Goal: Transaction & Acquisition: Book appointment/travel/reservation

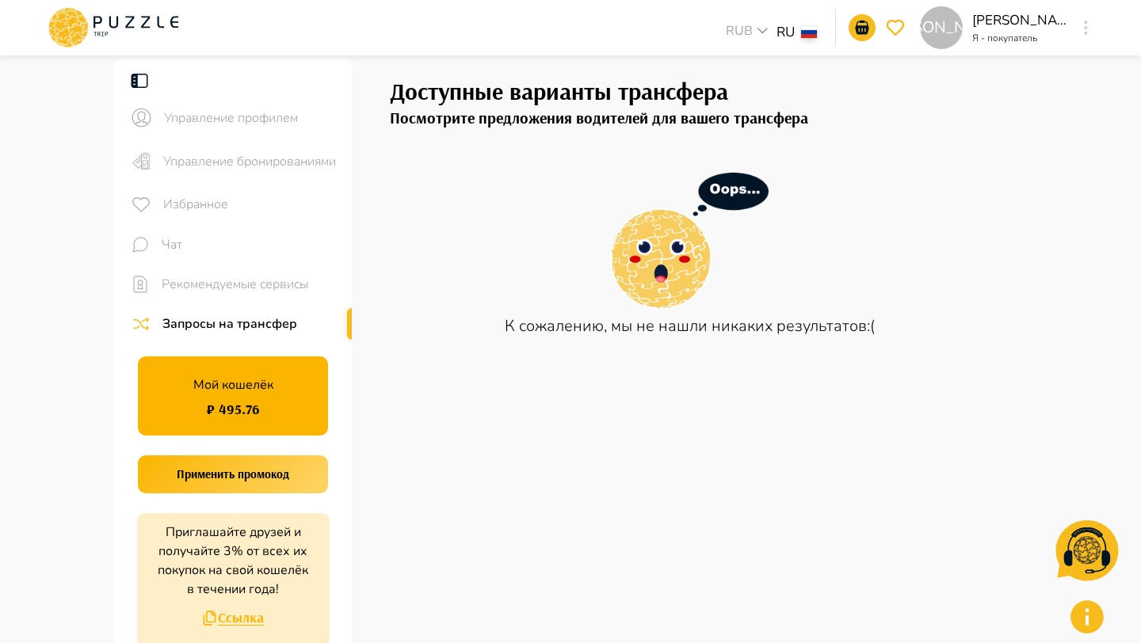
click at [1085, 13] on div "[PERSON_NAME]" at bounding box center [1086, 27] width 18 height 29
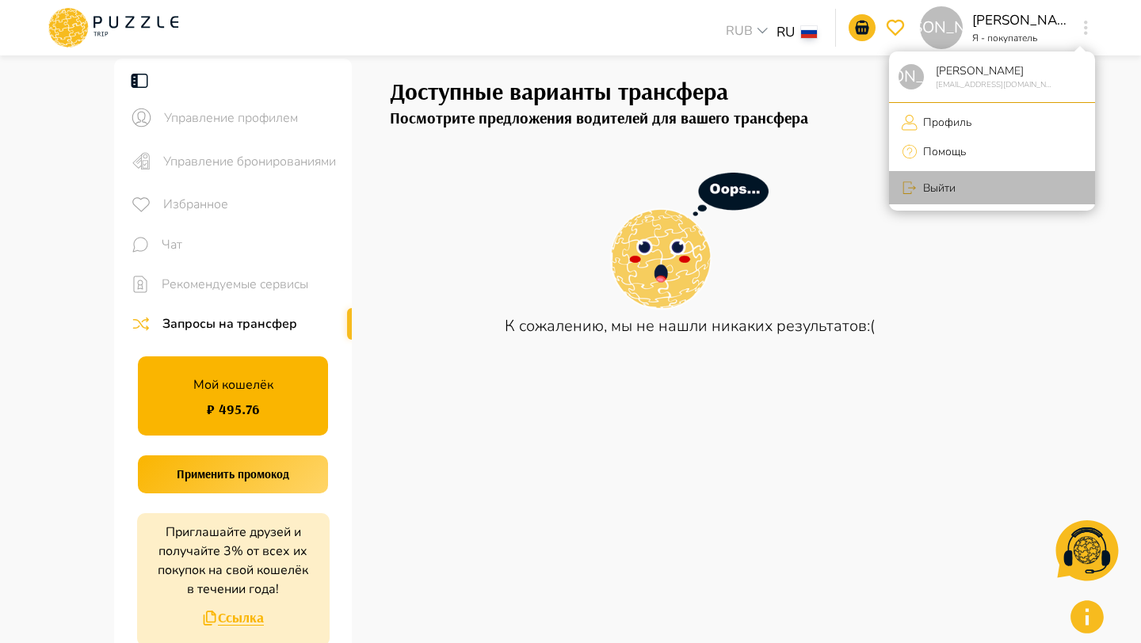
click at [944, 194] on p "Выйти" at bounding box center [937, 188] width 38 height 17
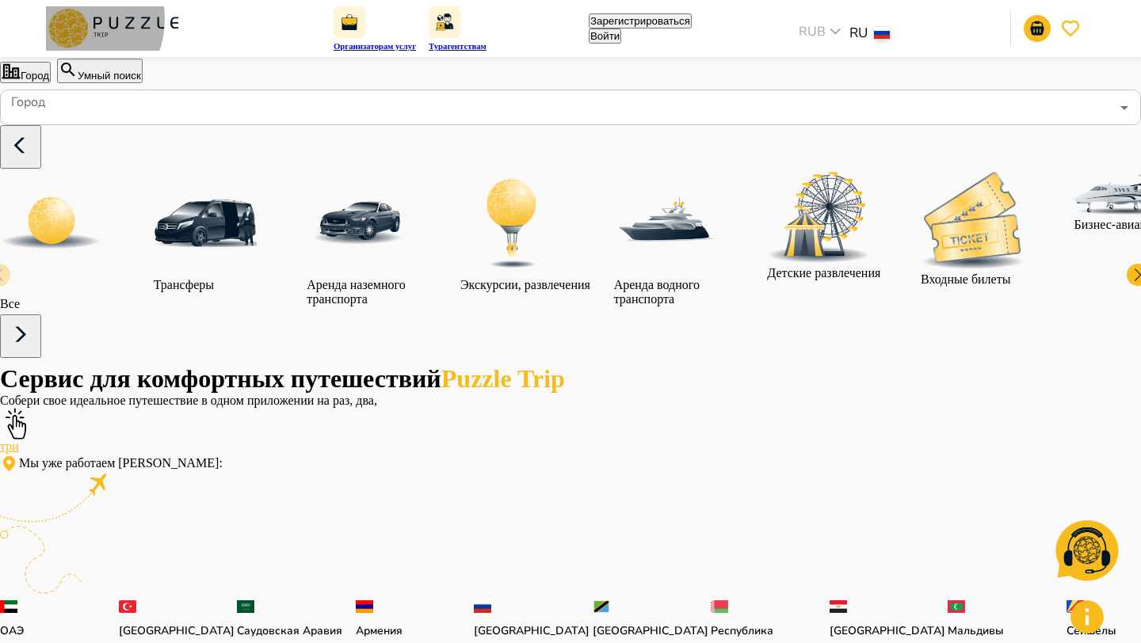
click at [621, 29] on button "Войти" at bounding box center [605, 36] width 32 height 15
type input "**********"
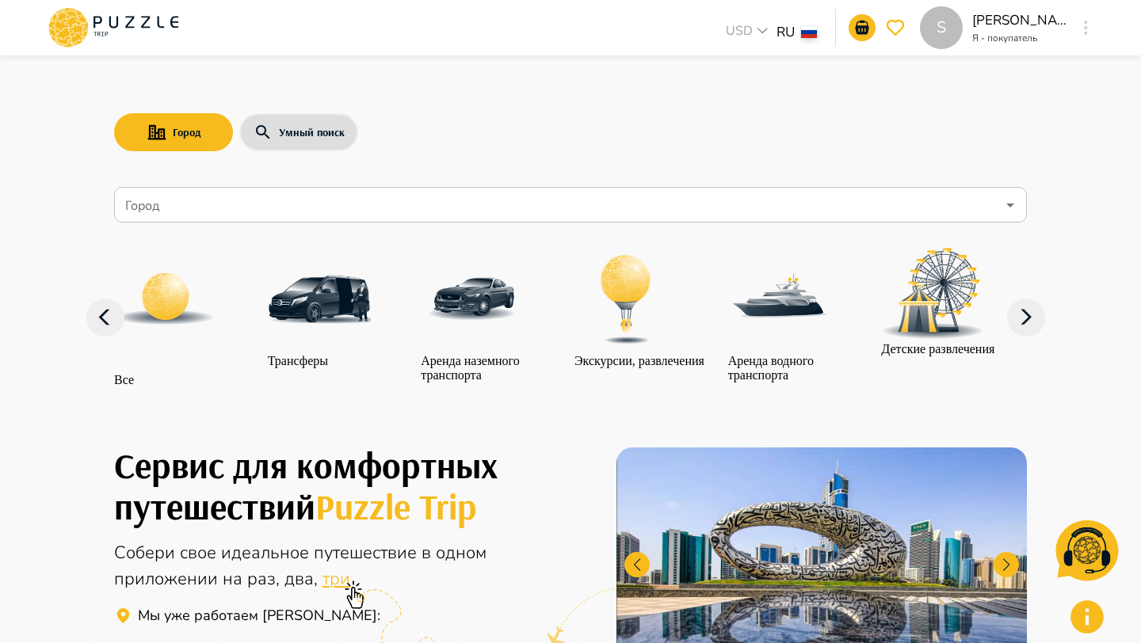
click at [1084, 25] on icon "button" at bounding box center [1086, 28] width 4 height 14
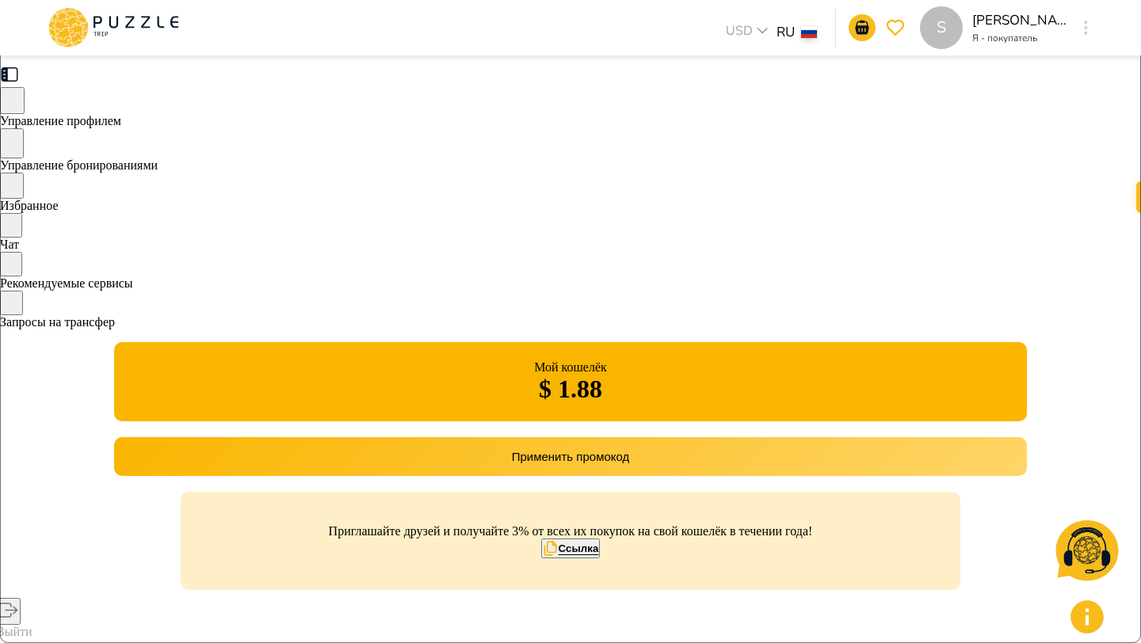
click at [158, 162] on span "Управление бронированиями" at bounding box center [79, 164] width 158 height 13
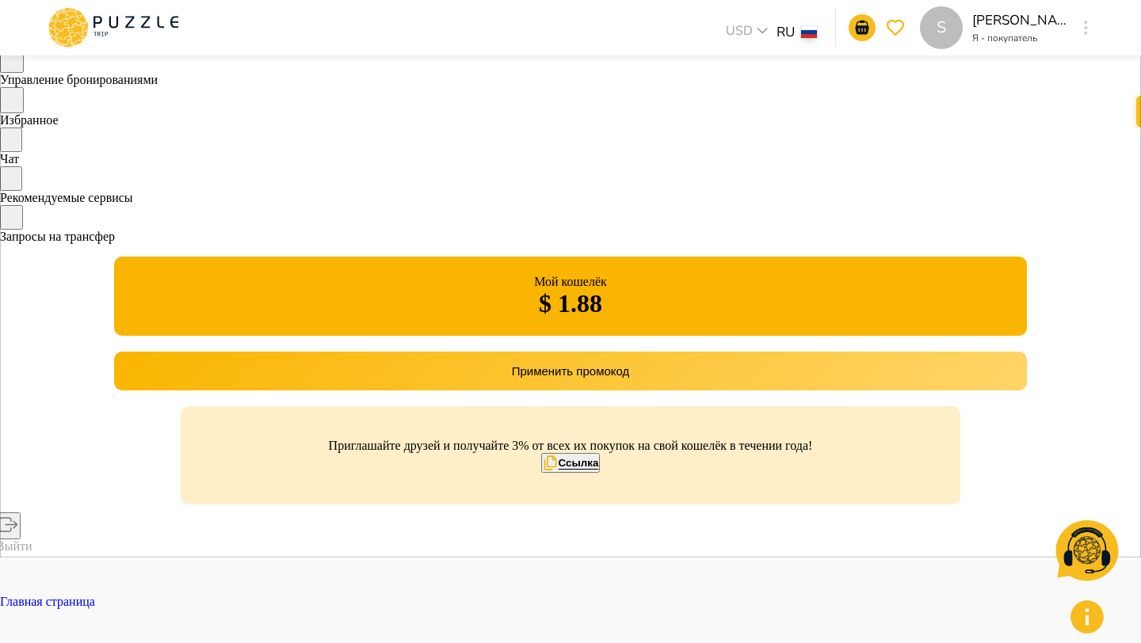
scroll to position [89, 0]
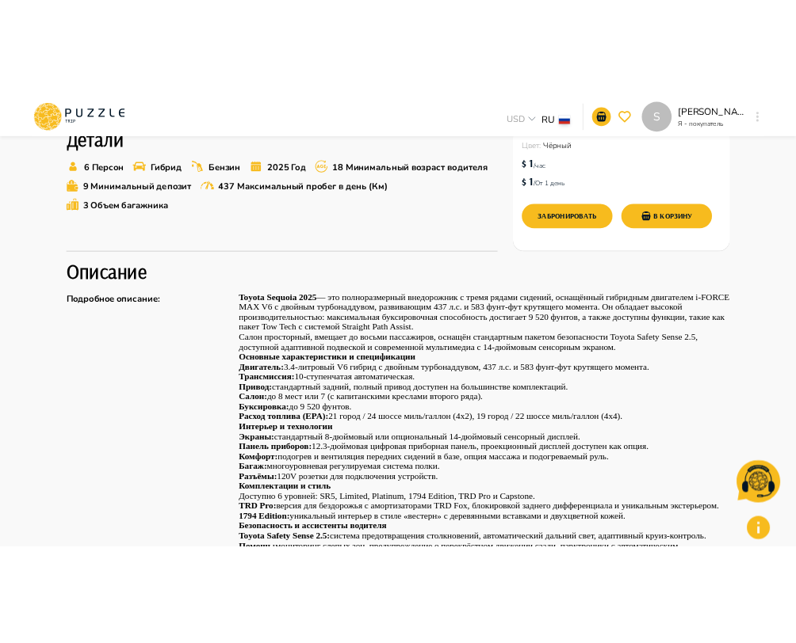
scroll to position [556, 0]
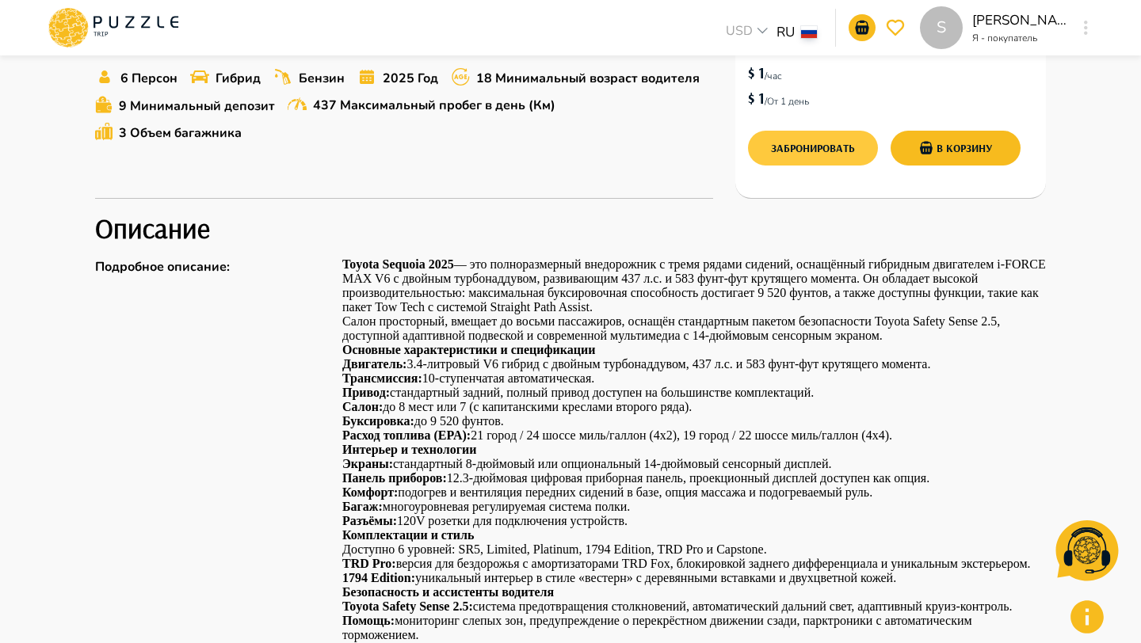
click at [800, 139] on button "Забронировать" at bounding box center [813, 148] width 130 height 35
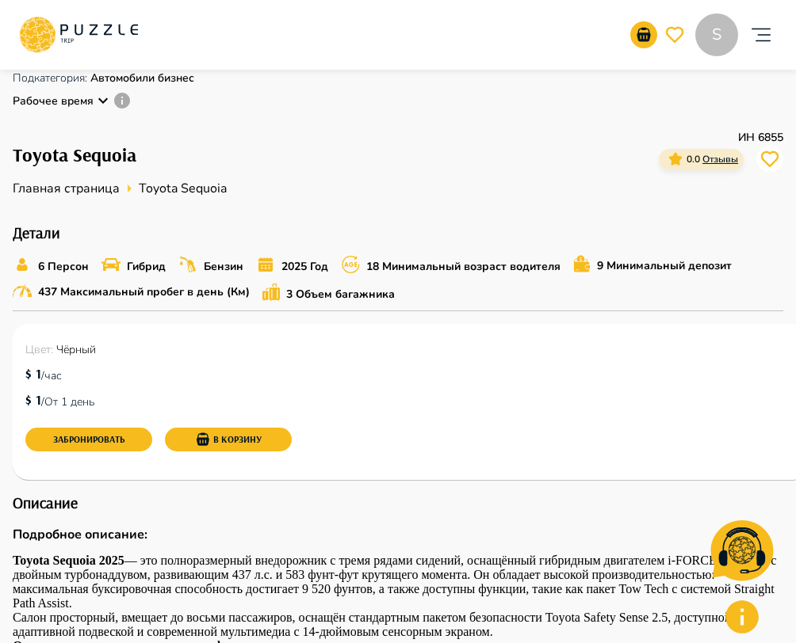
scroll to position [392, 0]
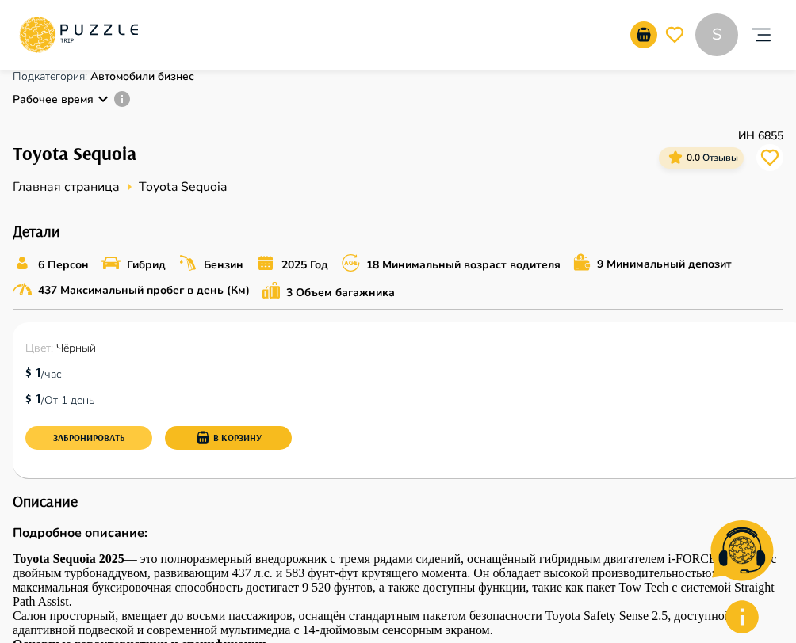
click at [89, 436] on button "Забронировать" at bounding box center [88, 438] width 127 height 24
click at [94, 433] on button "Забронировать" at bounding box center [88, 438] width 127 height 24
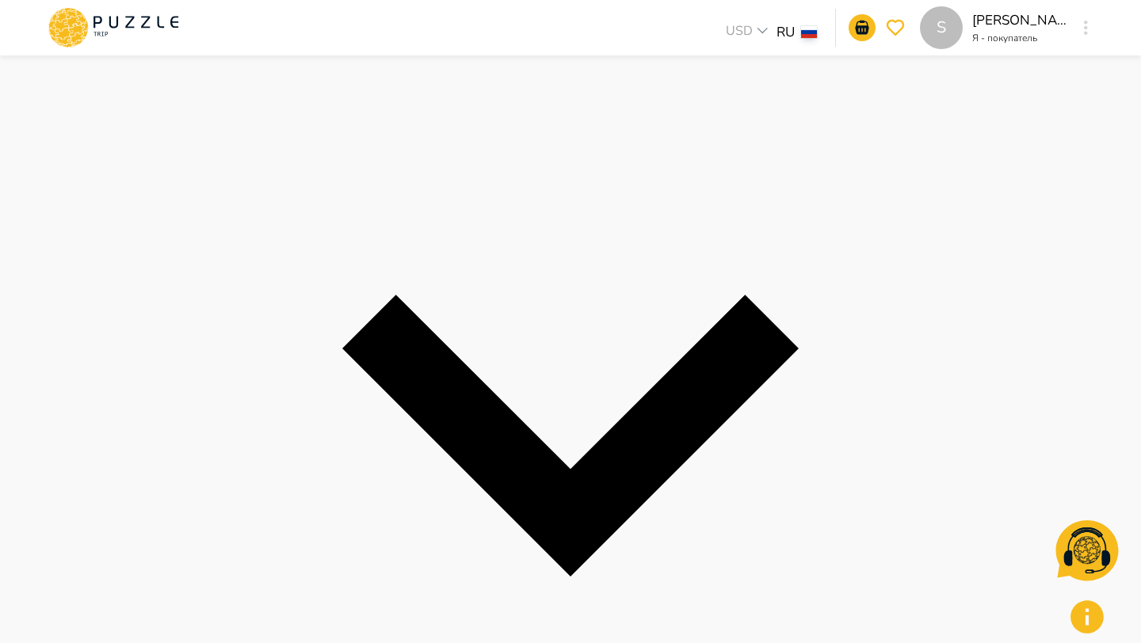
scroll to position [325, 0]
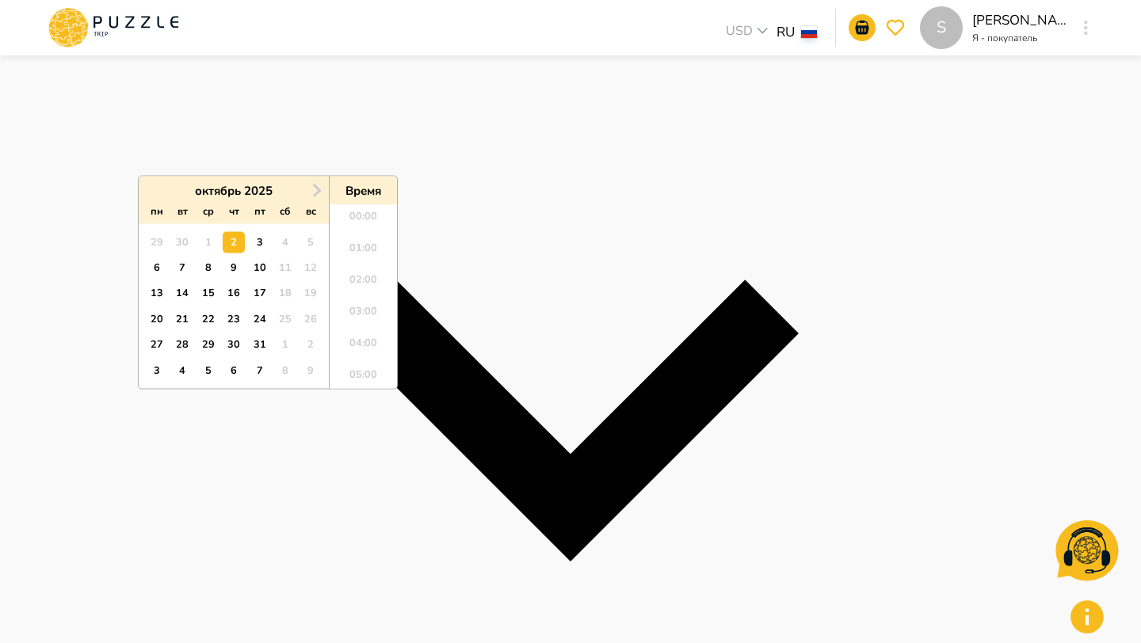
scroll to position [304, 0]
click at [261, 265] on div "10" at bounding box center [259, 268] width 21 height 21
type input "**********"
click at [361, 221] on li "10:00" at bounding box center [363, 234] width 67 height 32
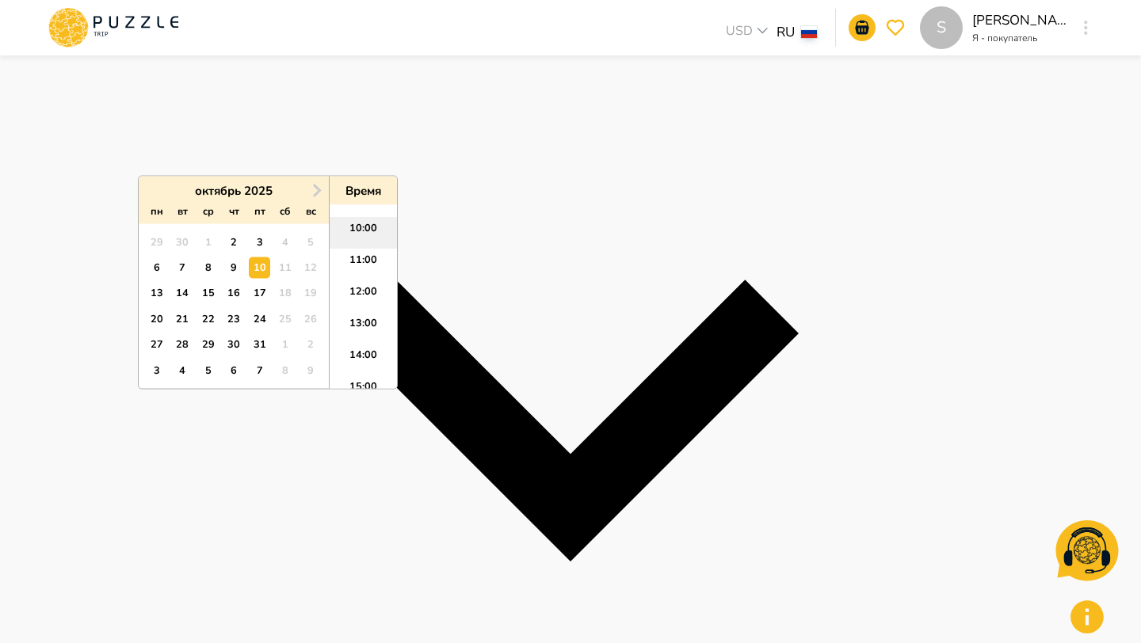
type input "**********"
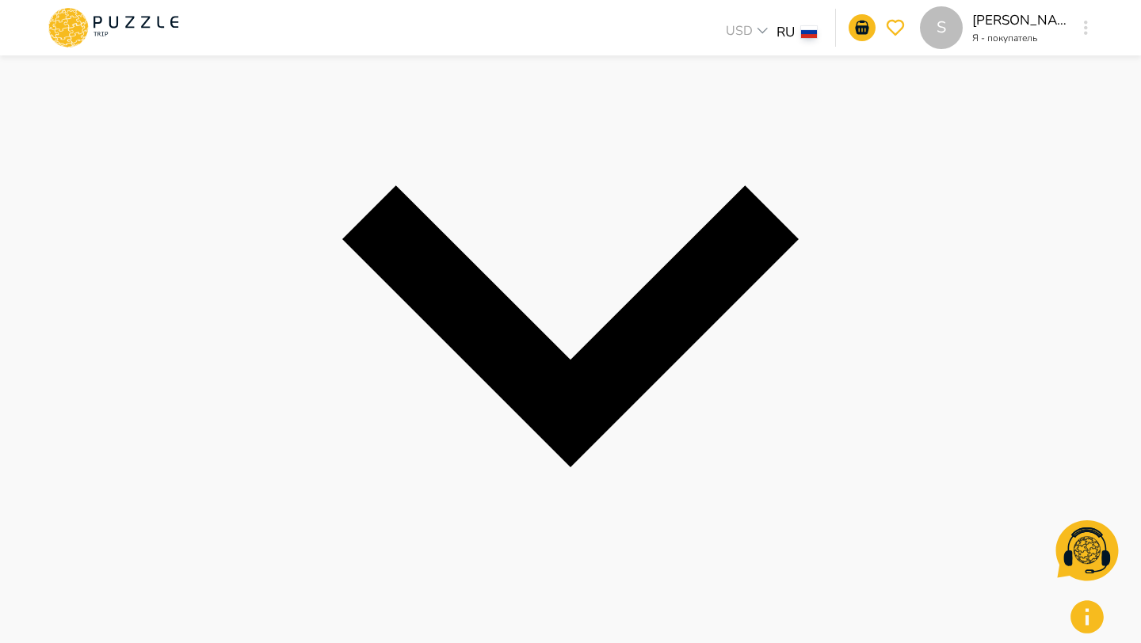
scroll to position [576, 0]
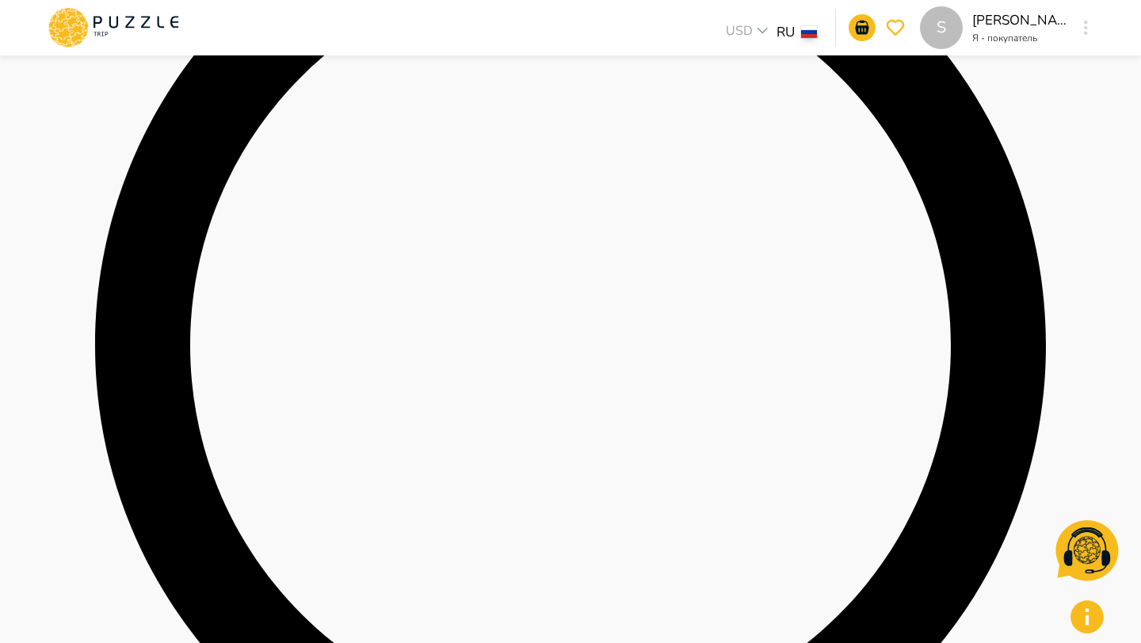
scroll to position [640, 0]
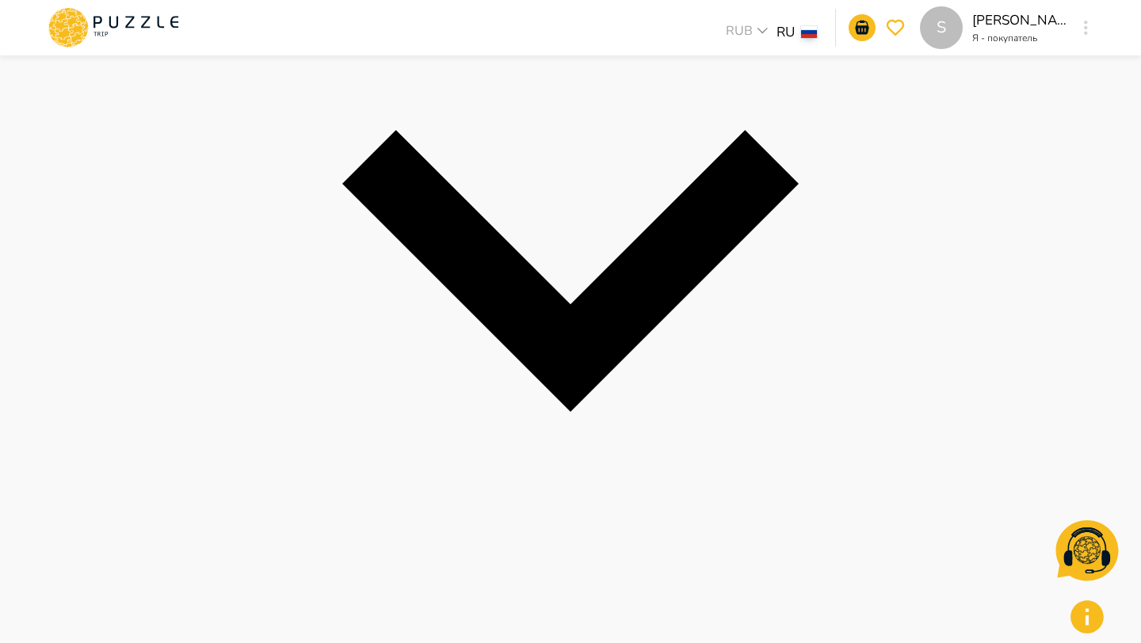
scroll to position [496, 0]
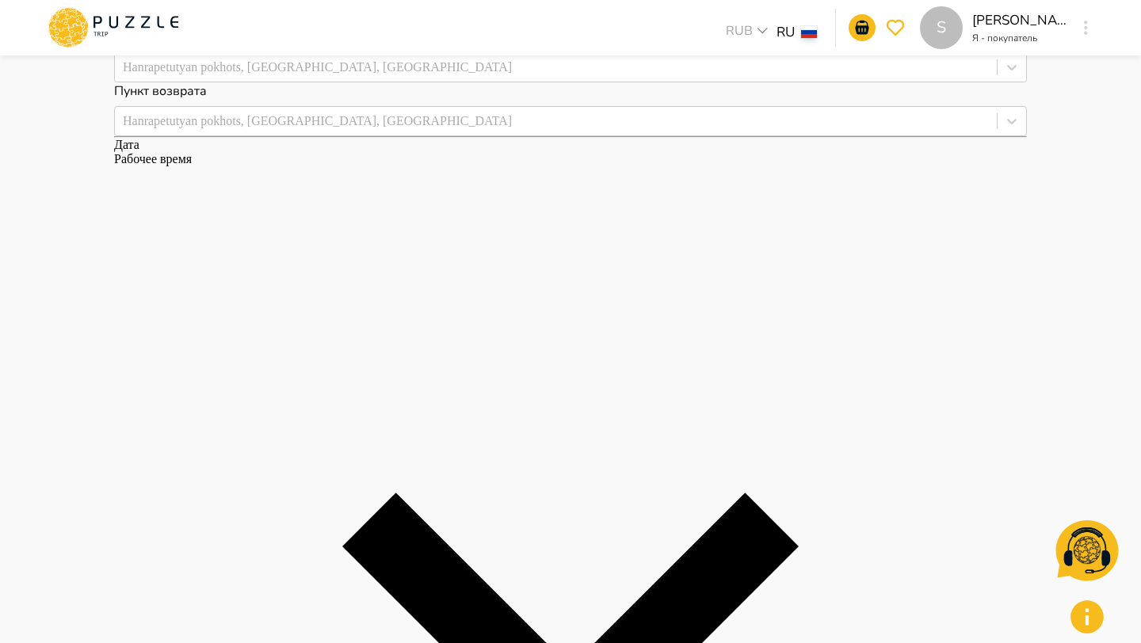
scroll to position [114, 0]
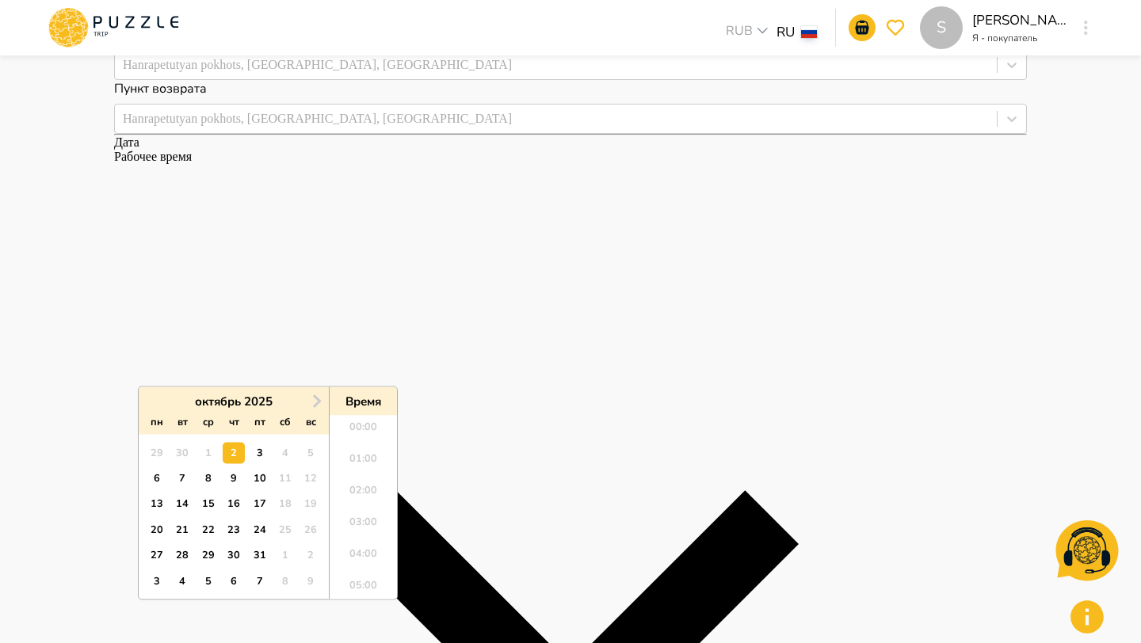
scroll to position [304, 0]
click at [268, 480] on div "10" at bounding box center [259, 478] width 21 height 21
type input "**********"
click at [365, 475] on li "11:00" at bounding box center [363, 476] width 67 height 32
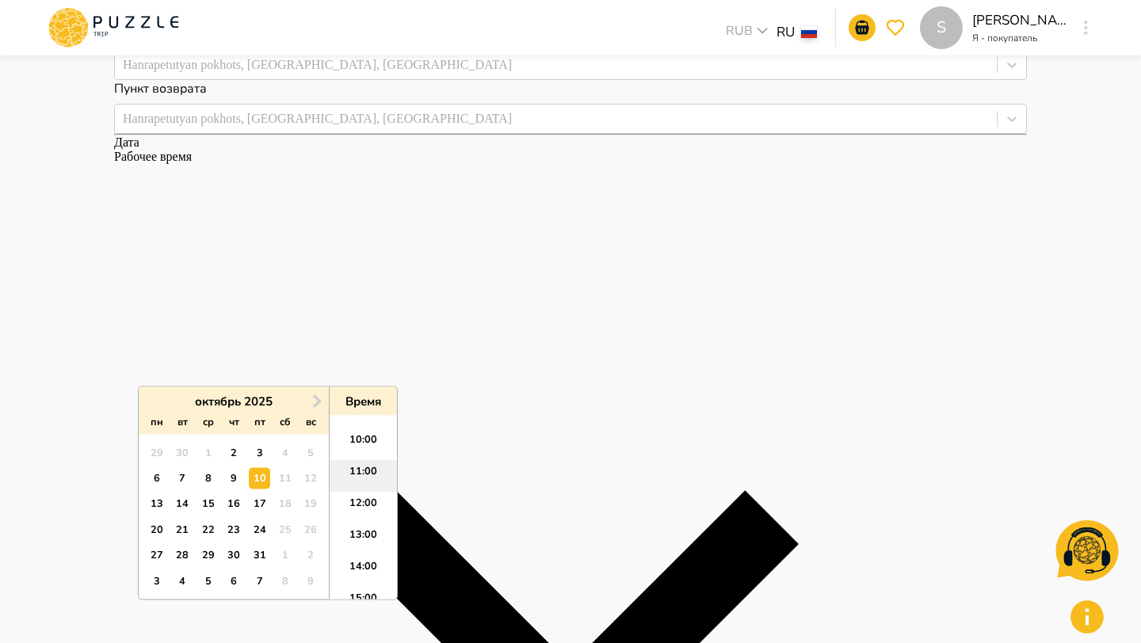
type input "**********"
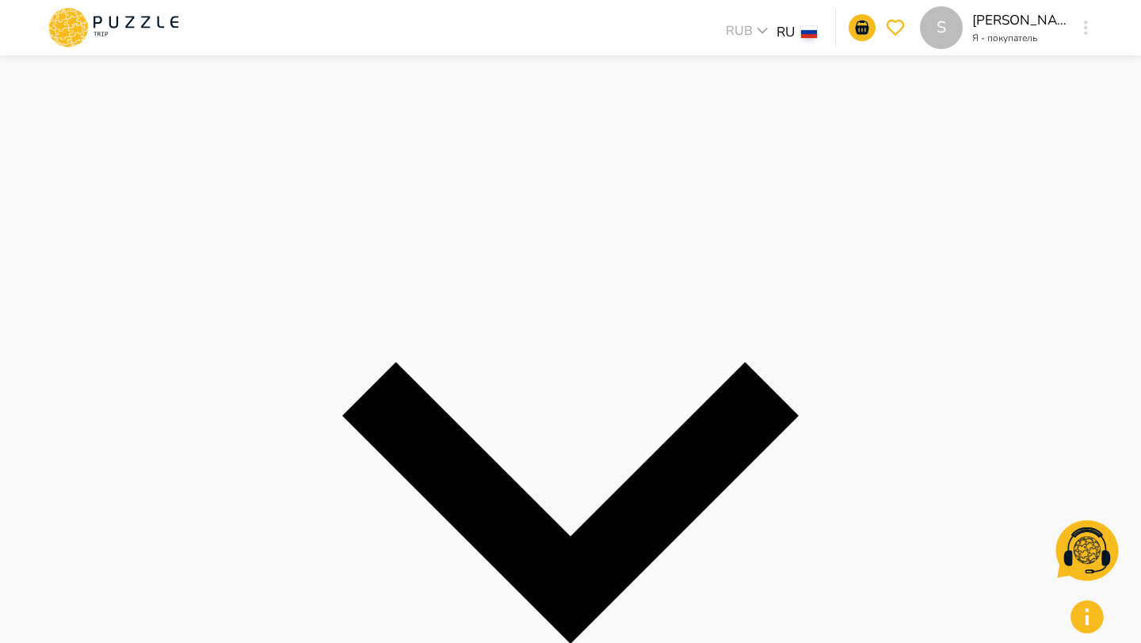
scroll to position [418, 0]
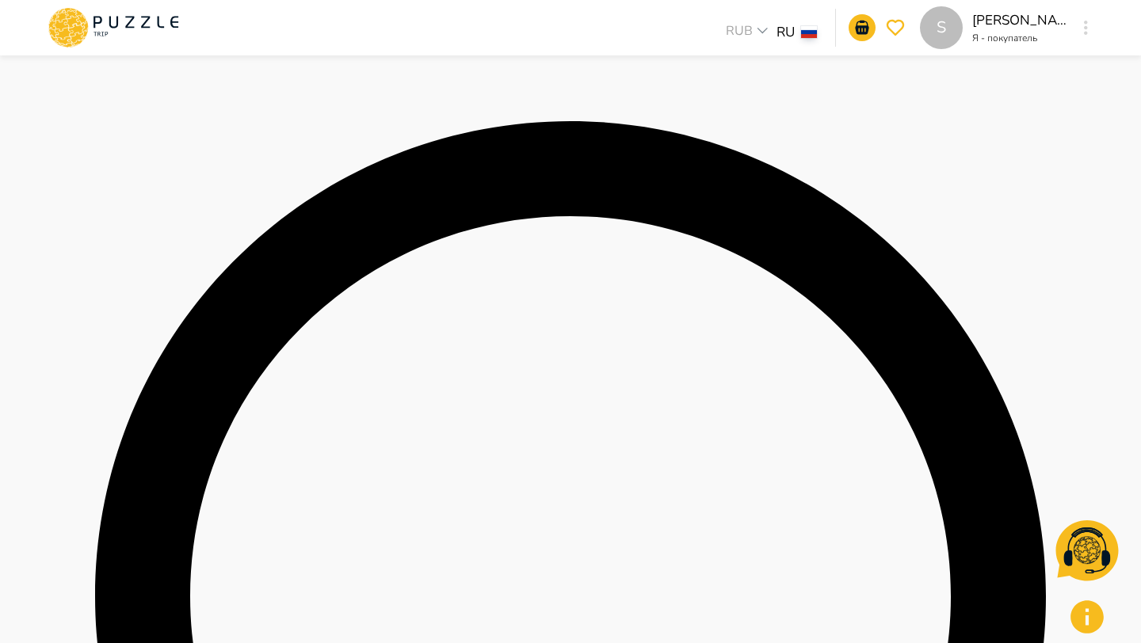
scroll to position [383, 0]
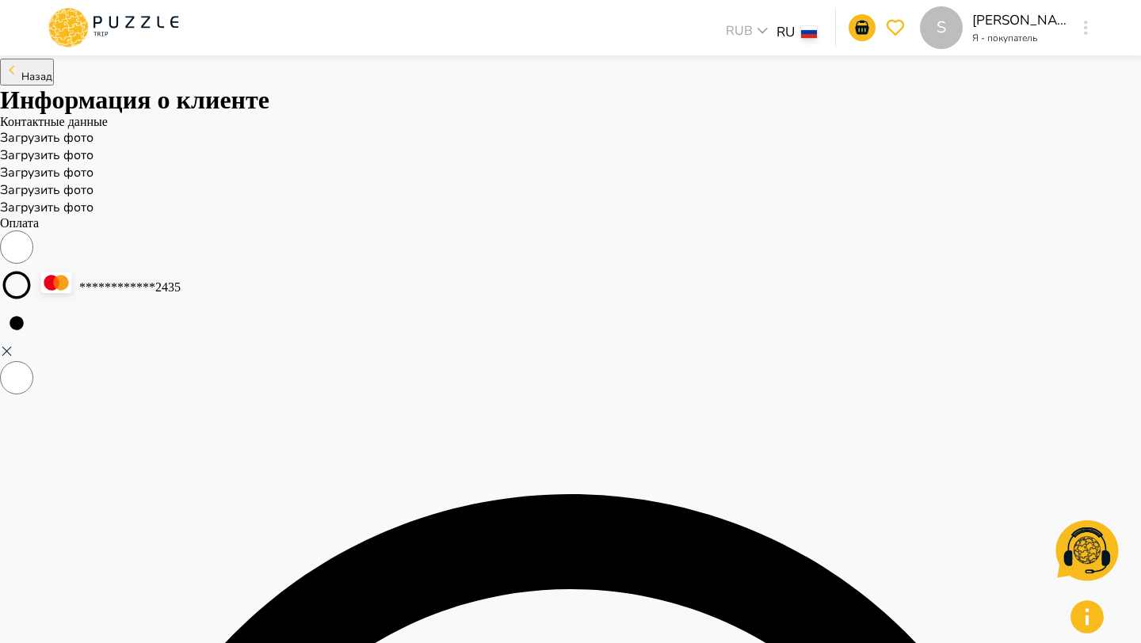
scroll to position [762, 0]
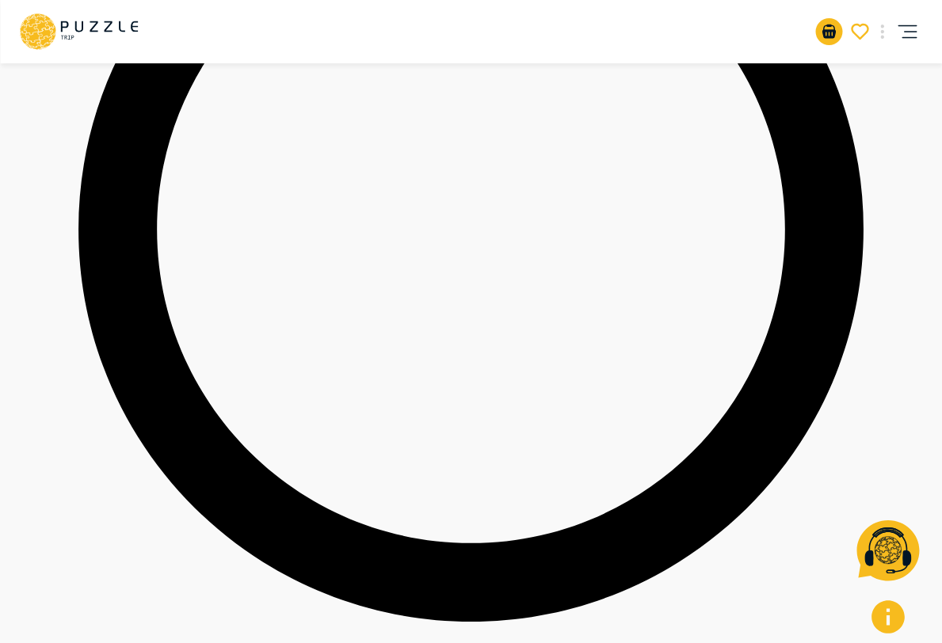
scroll to position [872, 0]
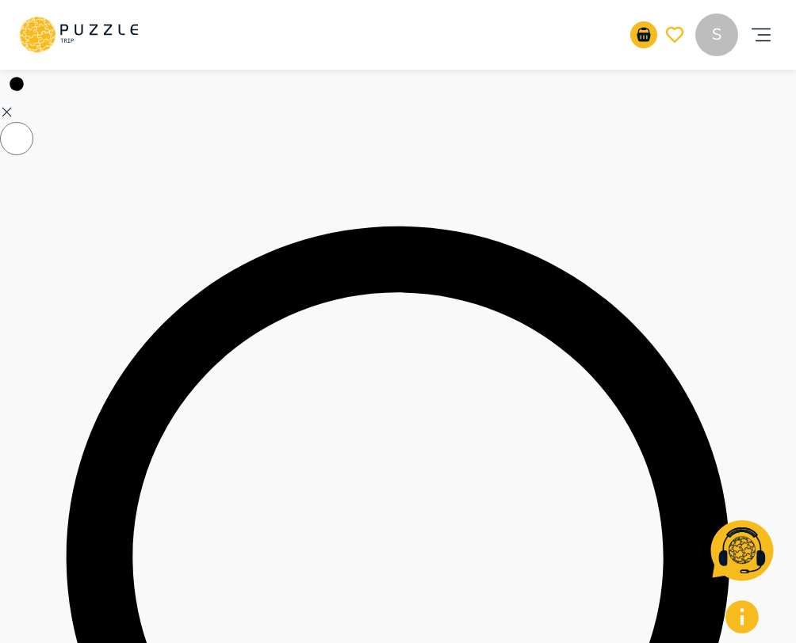
scroll to position [0, 0]
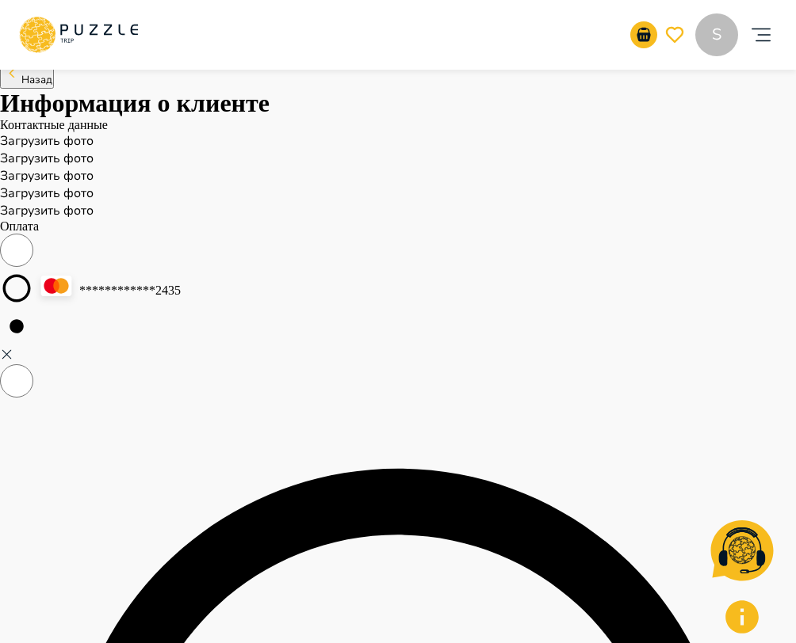
click at [52, 87] on span "Назад" at bounding box center [36, 80] width 31 height 14
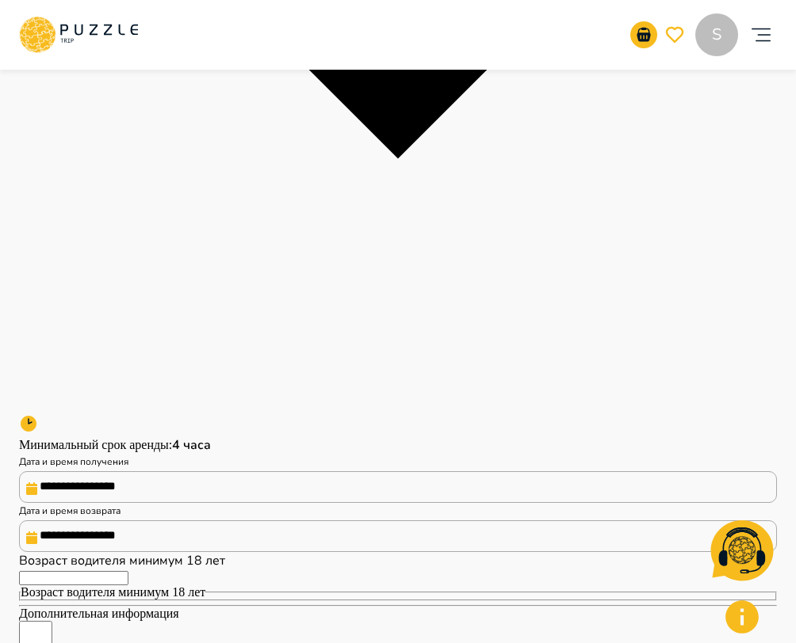
scroll to position [647, 0]
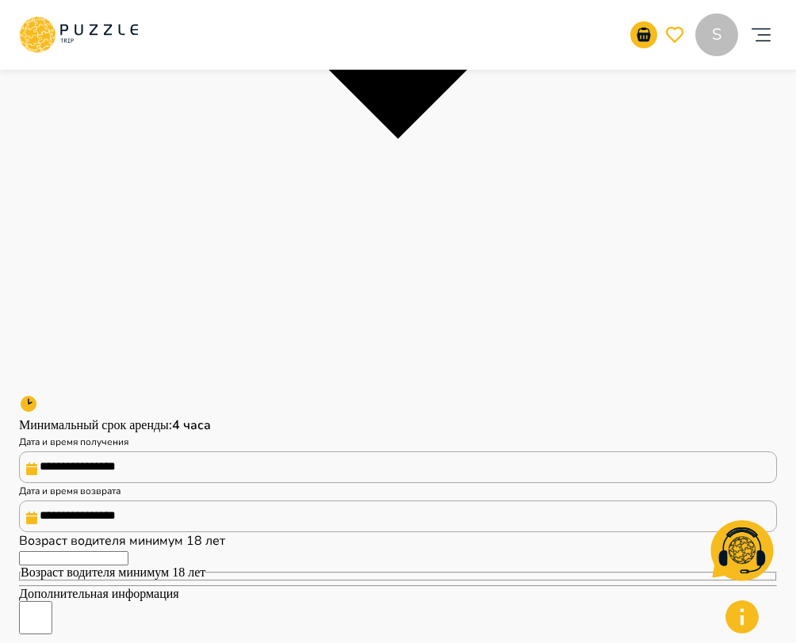
click at [689, 395] on div "Дата Рабочее время" at bounding box center [398, -1] width 758 height 789
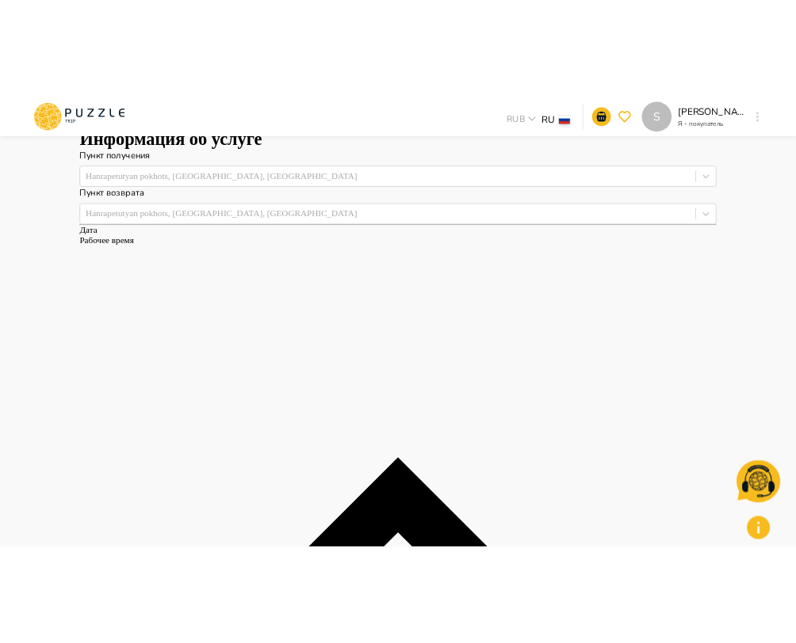
scroll to position [69, 0]
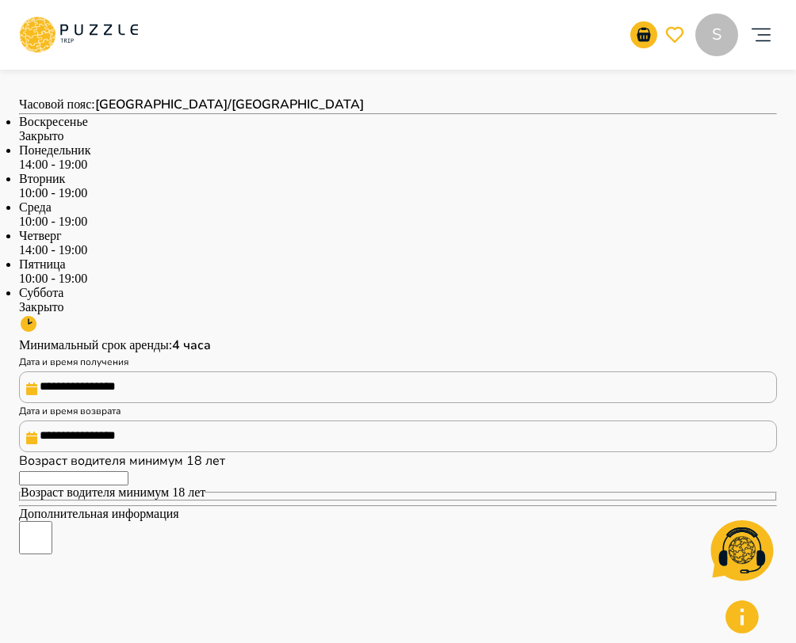
scroll to position [998, 0]
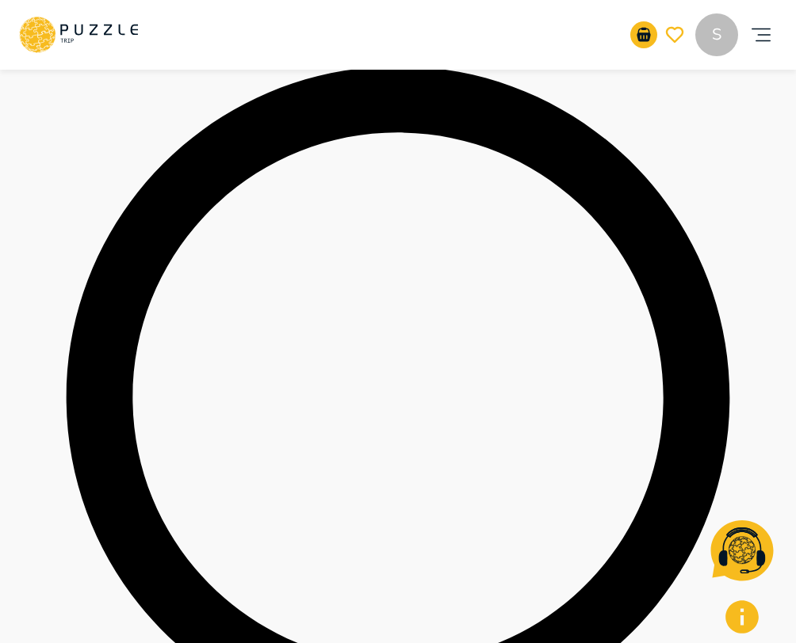
scroll to position [459, 0]
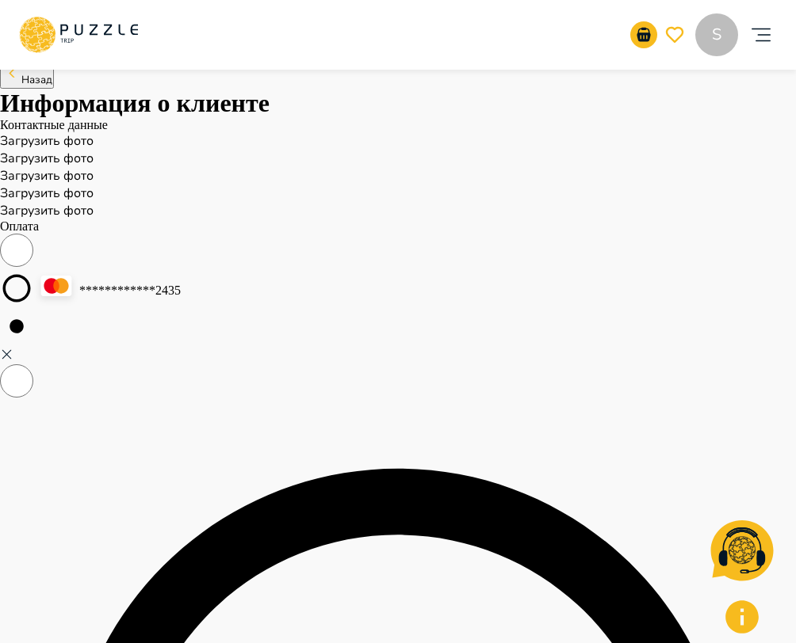
click at [54, 82] on button "Назад" at bounding box center [27, 75] width 54 height 27
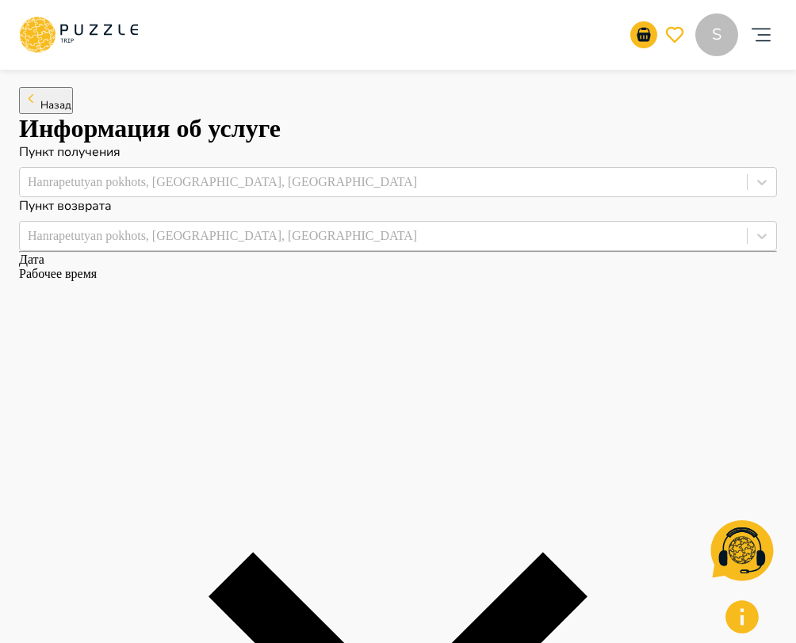
click at [73, 109] on button "Назад" at bounding box center [46, 100] width 54 height 27
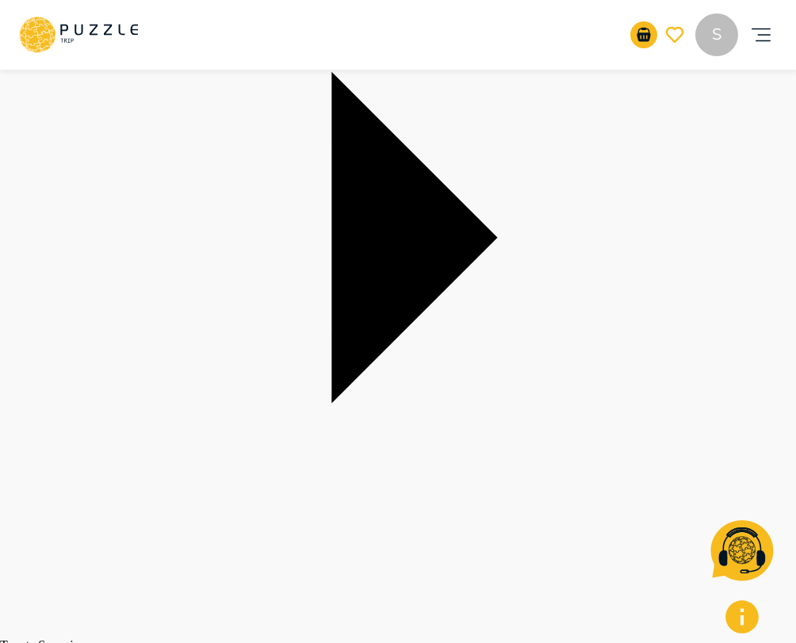
scroll to position [361, 0]
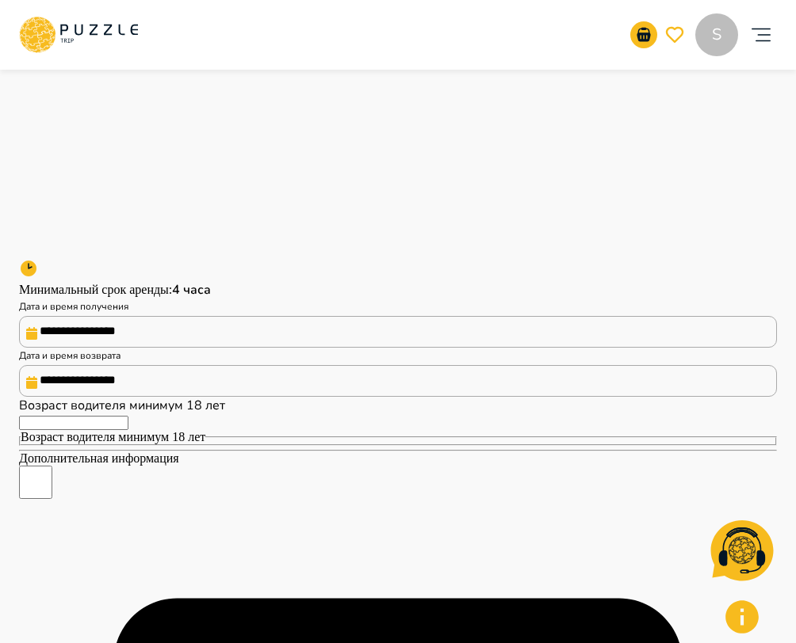
scroll to position [816, 0]
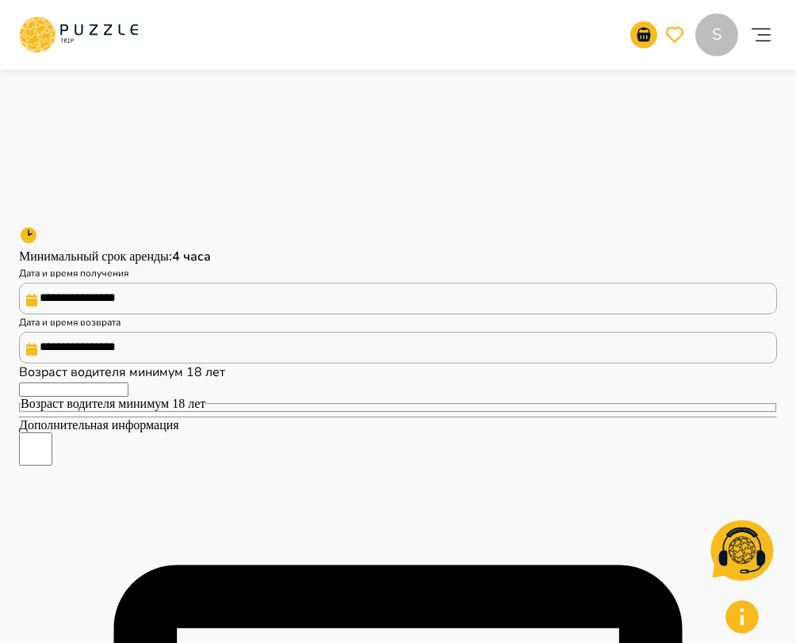
click at [291, 315] on input "**********" at bounding box center [398, 299] width 758 height 32
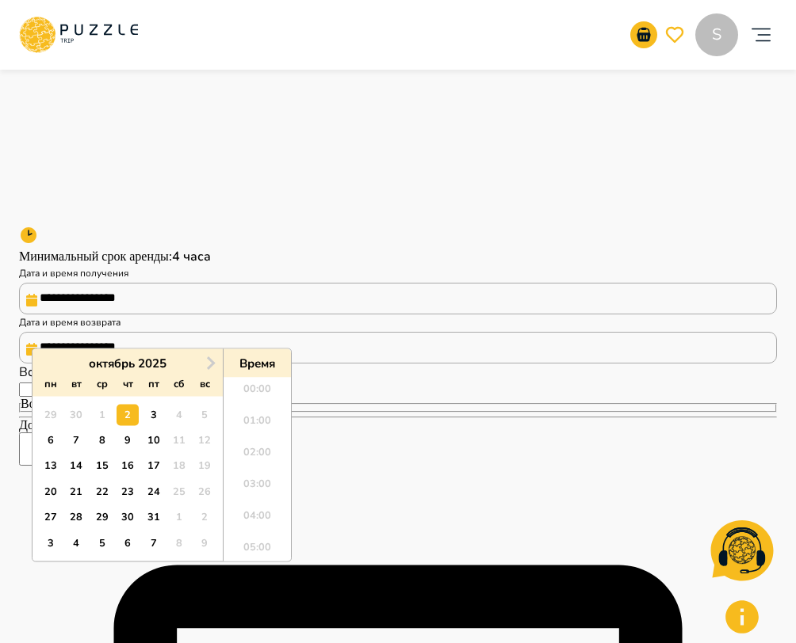
scroll to position [336, 0]
click at [155, 448] on div "10" at bounding box center [153, 440] width 21 height 21
type input "**********"
click at [250, 397] on li "11:00" at bounding box center [256, 407] width 67 height 32
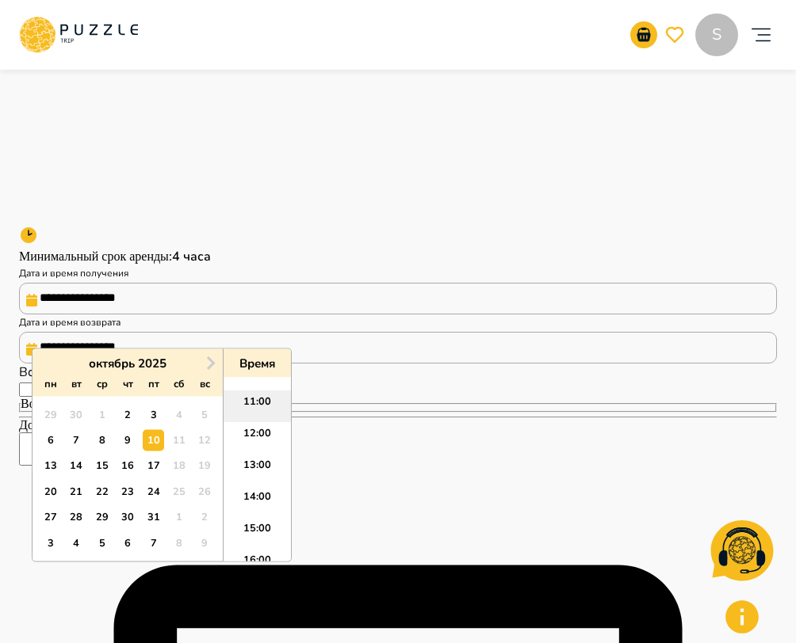
type input "**********"
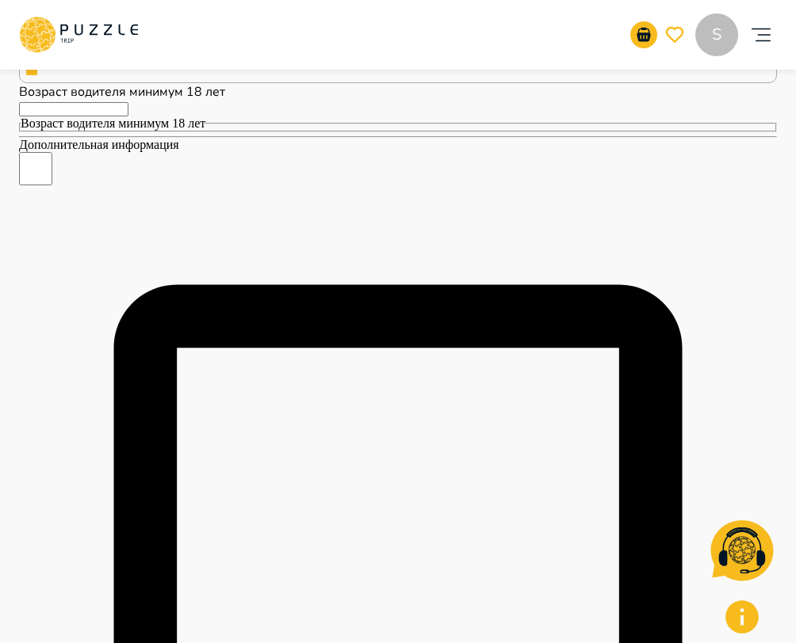
scroll to position [1120, 0]
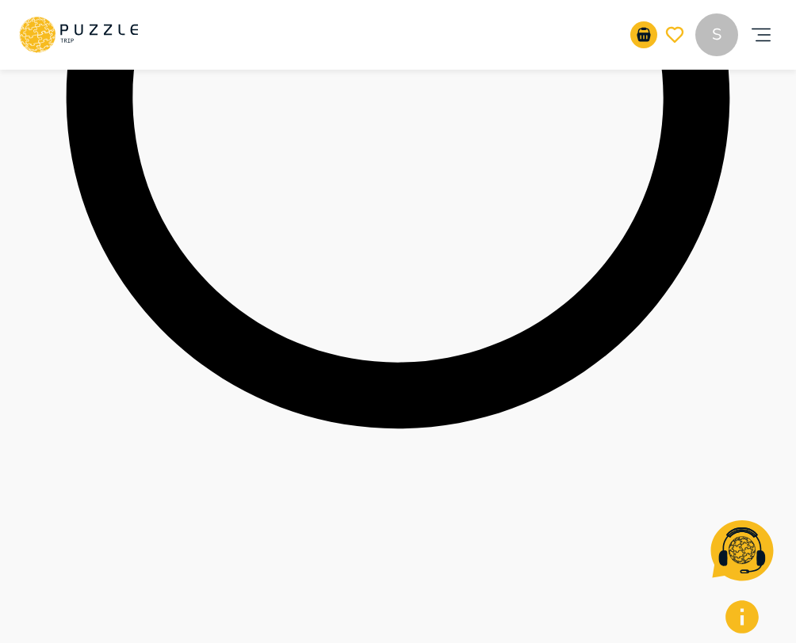
scroll to position [692, 0]
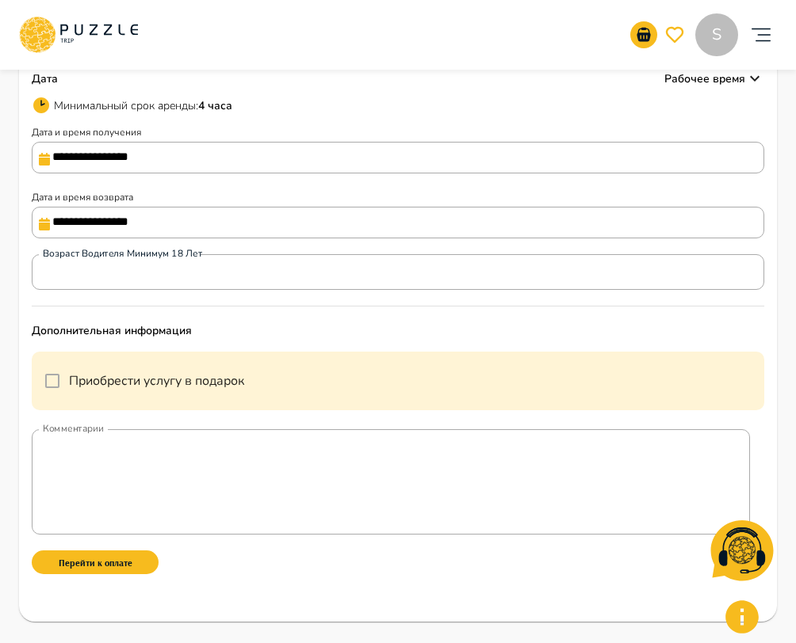
scroll to position [976, 0]
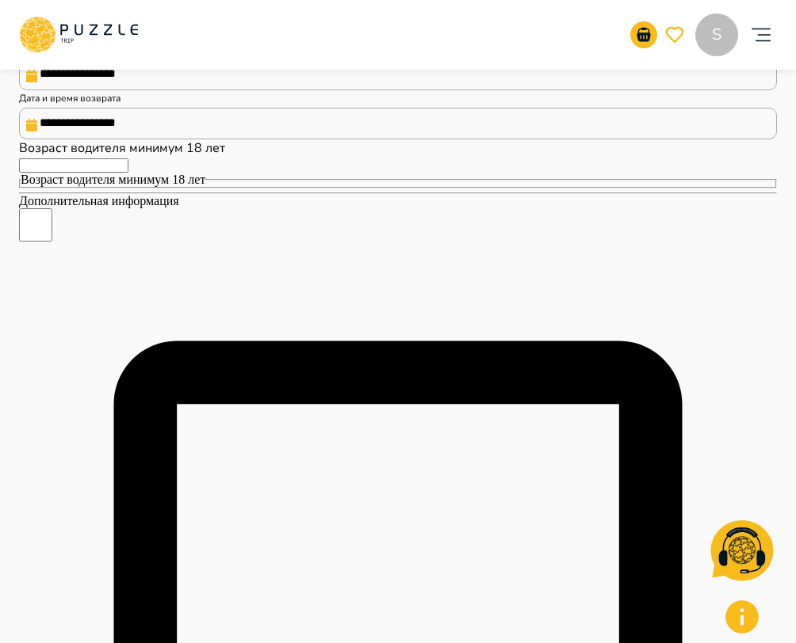
scroll to position [1011, 0]
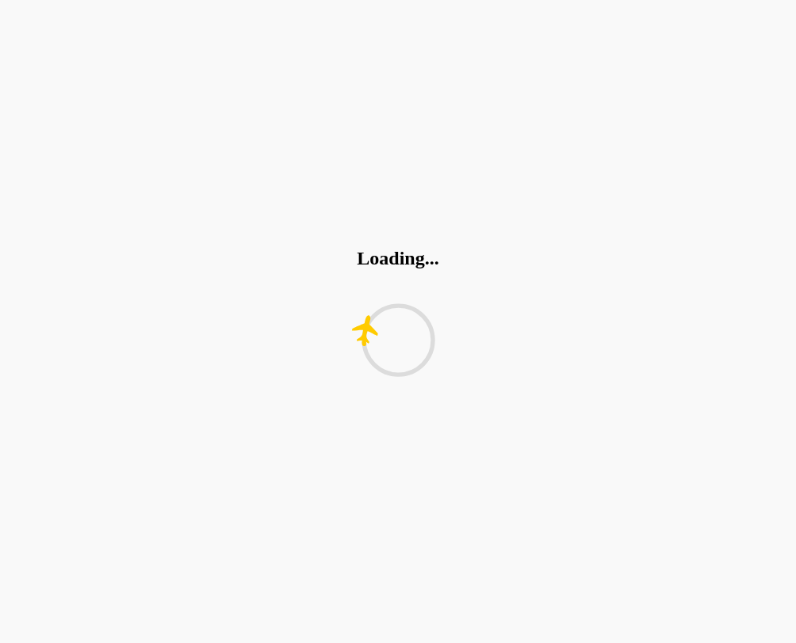
scroll to position [0, 0]
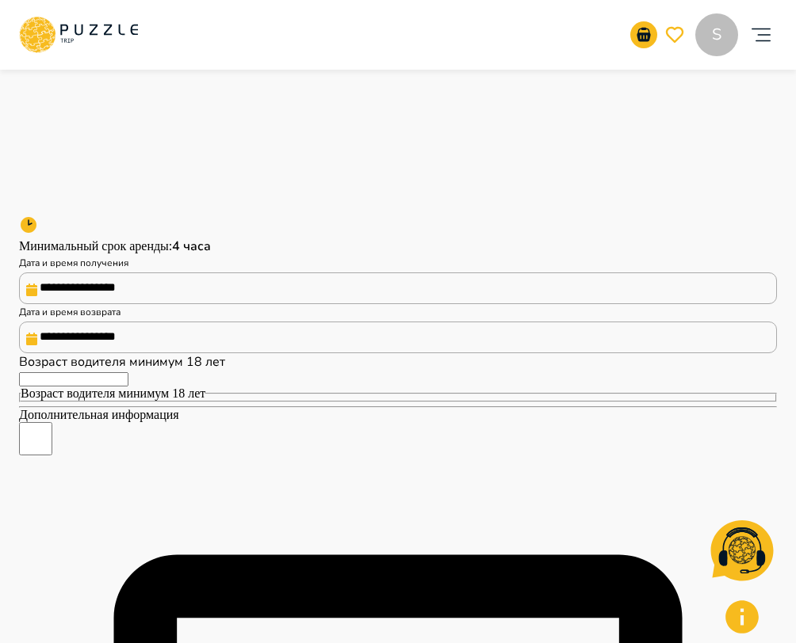
scroll to position [828, 0]
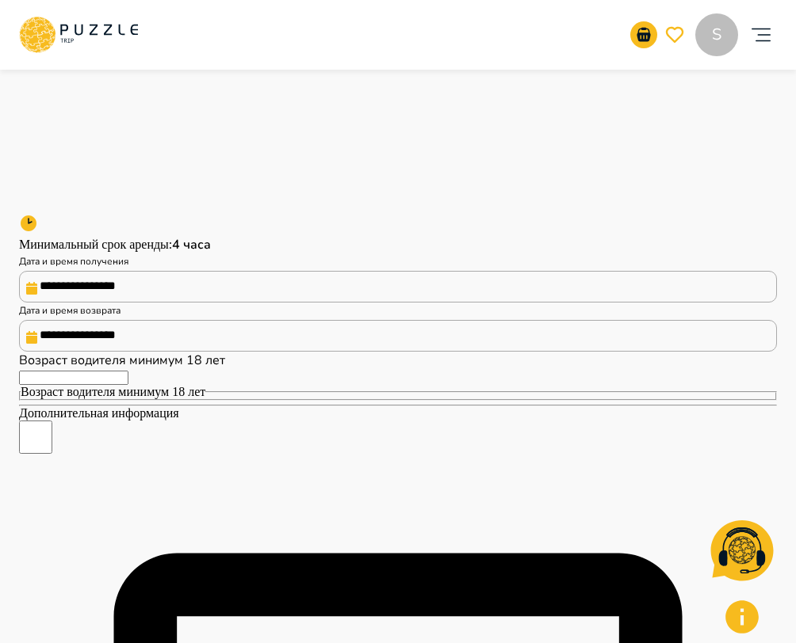
click at [187, 303] on input "**********" at bounding box center [398, 287] width 758 height 32
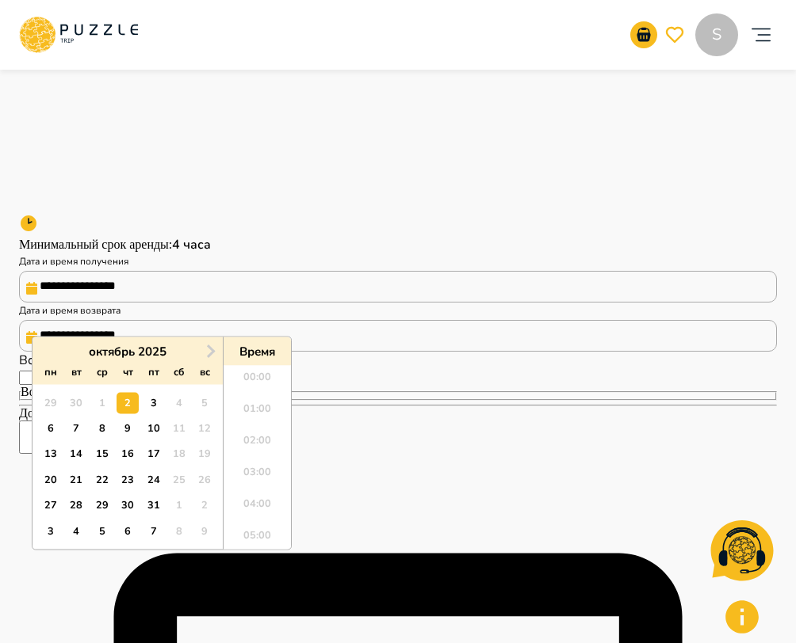
scroll to position [336, 0]
click at [149, 435] on div "10" at bounding box center [153, 428] width 21 height 21
type input "**********"
click at [255, 395] on li "11:00" at bounding box center [256, 395] width 67 height 32
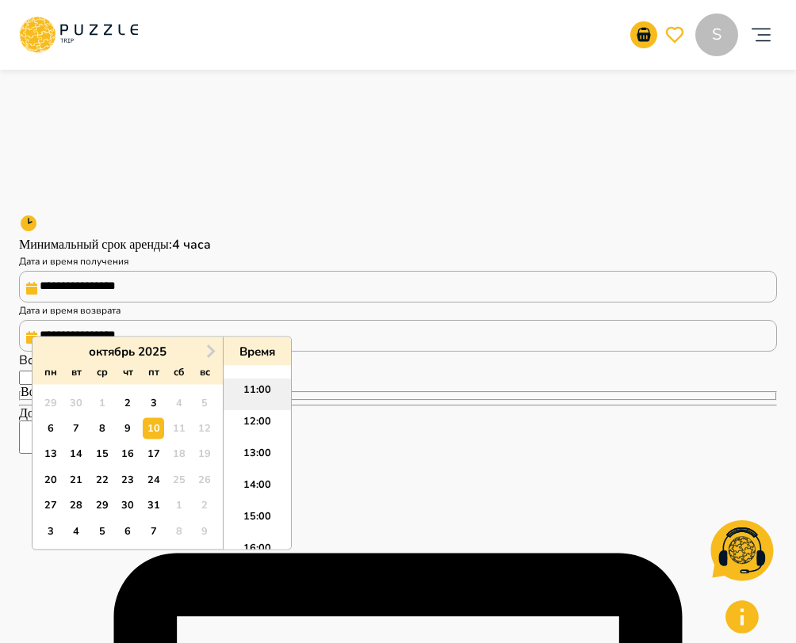
type input "**********"
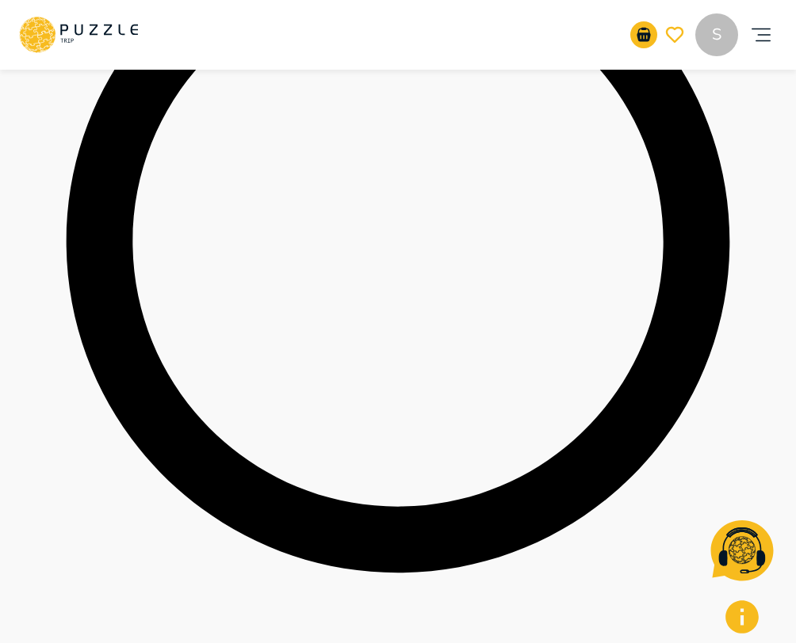
scroll to position [667, 0]
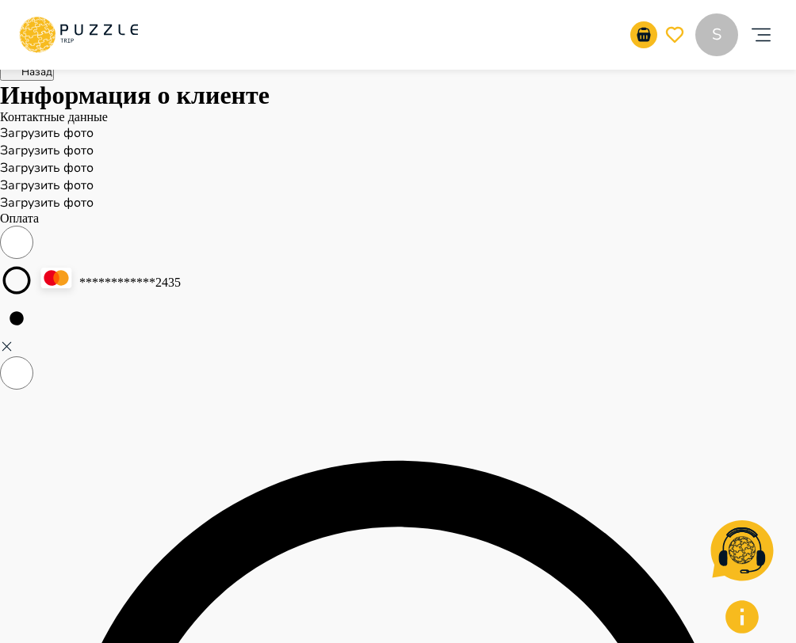
scroll to position [0, 0]
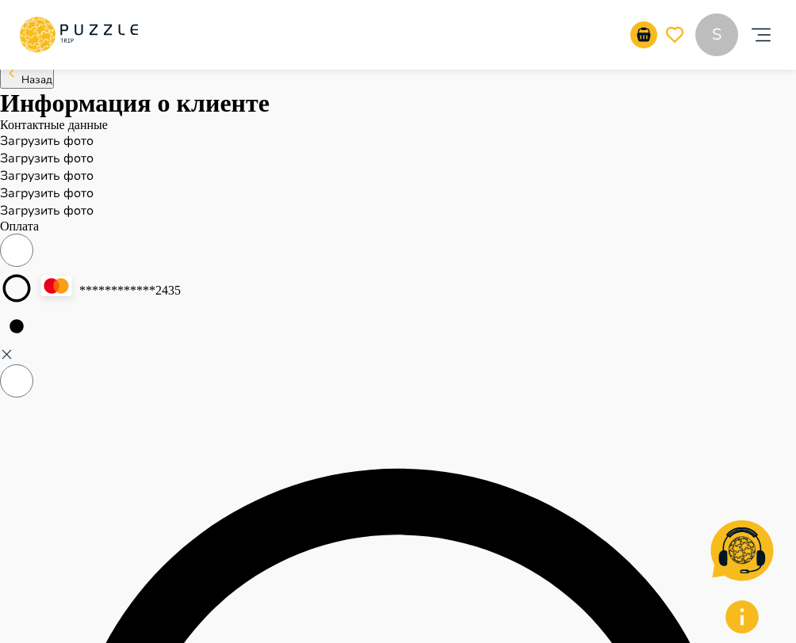
click at [54, 89] on button "Назад" at bounding box center [27, 75] width 54 height 27
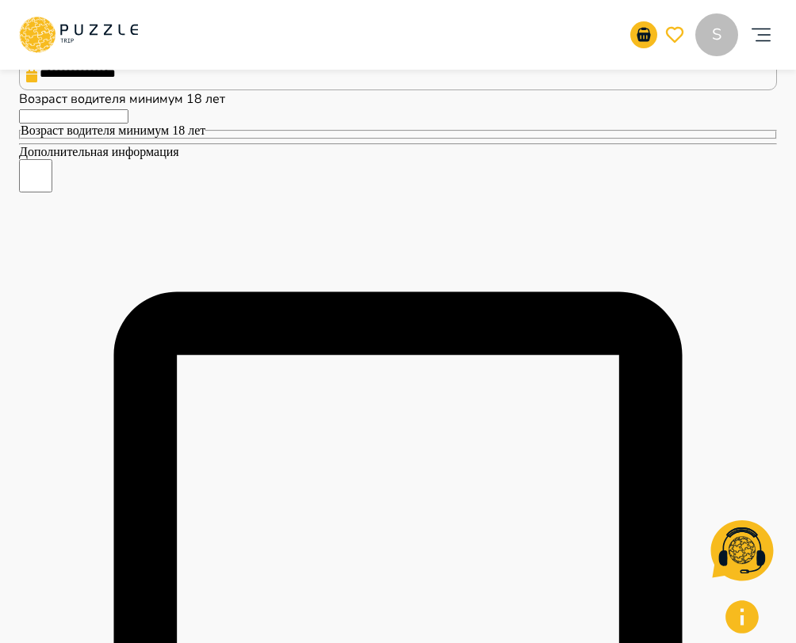
scroll to position [889, 0]
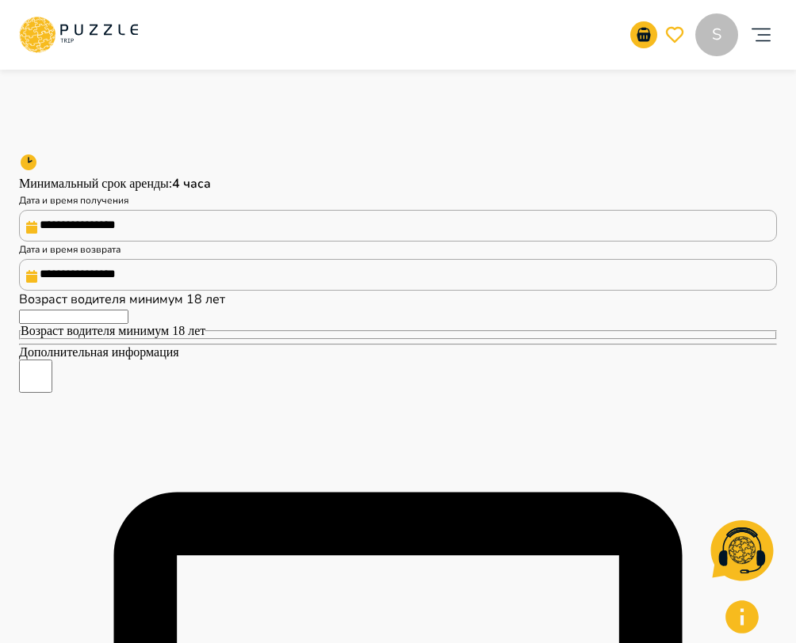
click at [177, 242] on input "**********" at bounding box center [398, 226] width 758 height 32
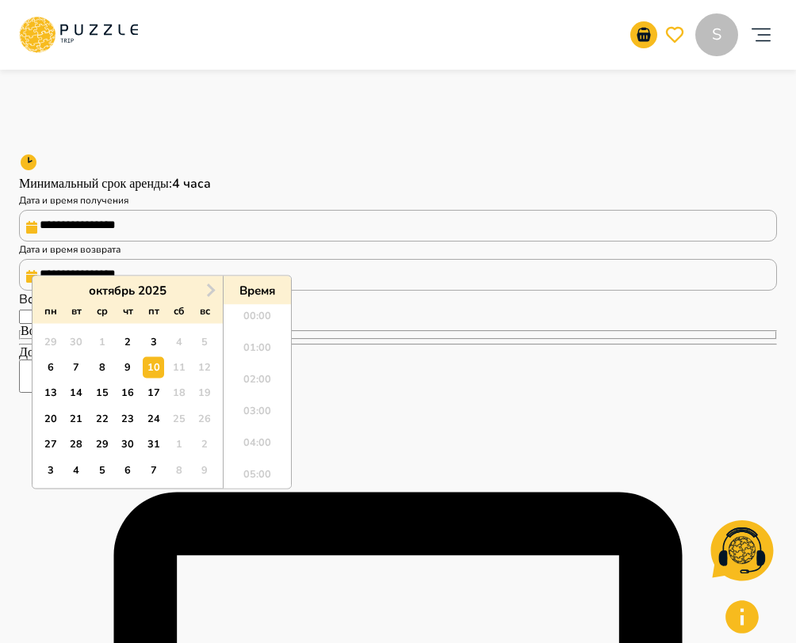
scroll to position [273, 0]
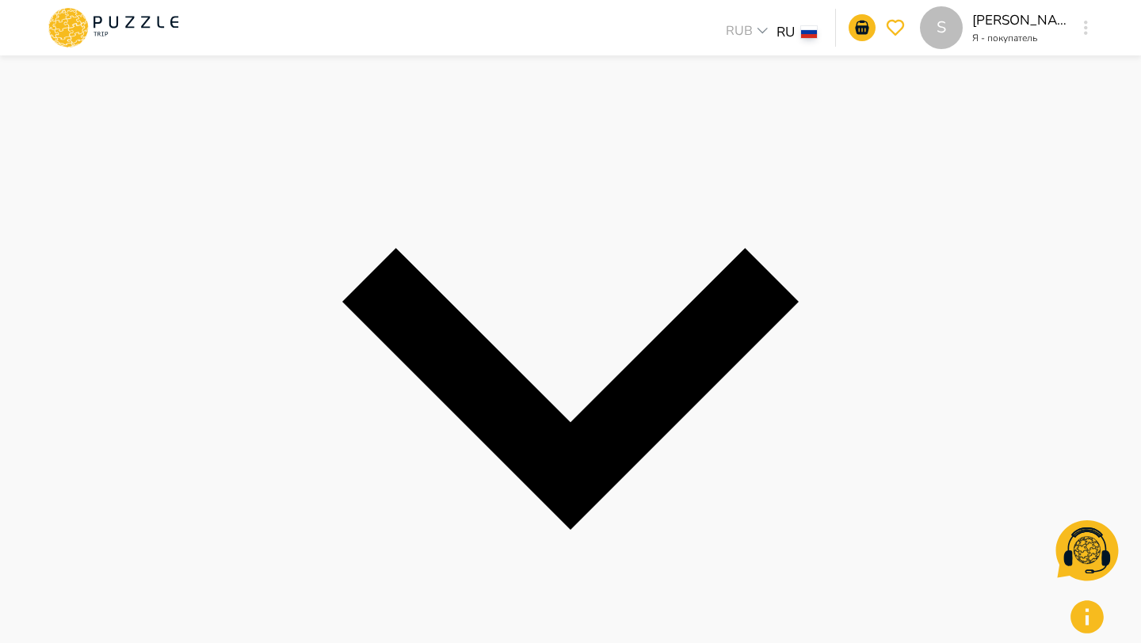
scroll to position [284, 0]
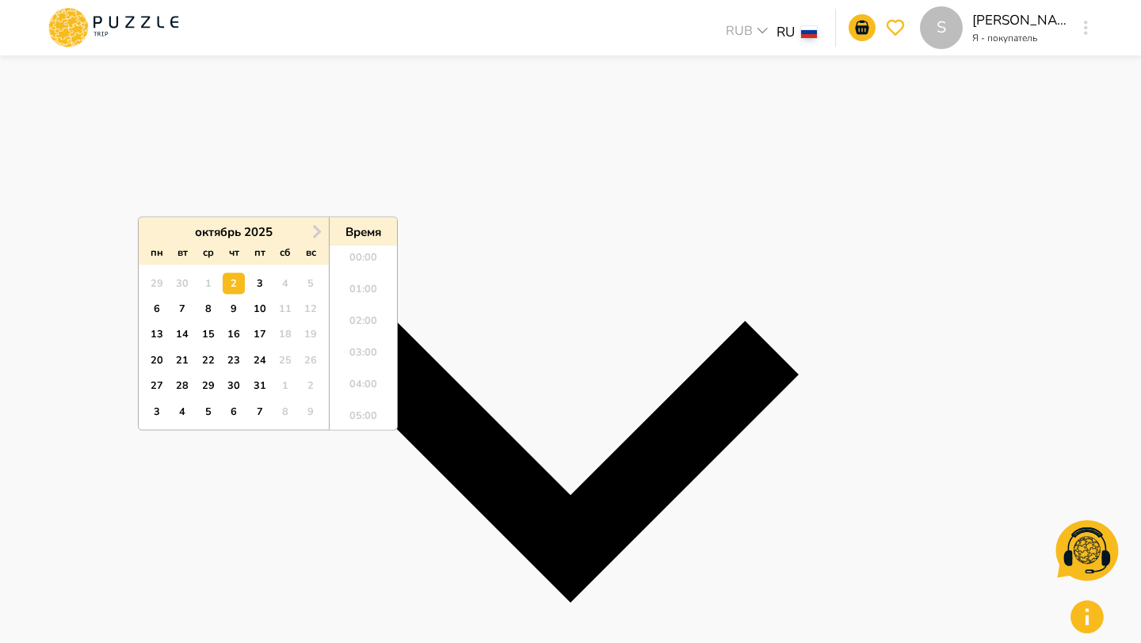
click at [260, 310] on div "10" at bounding box center [259, 309] width 21 height 21
type input "**********"
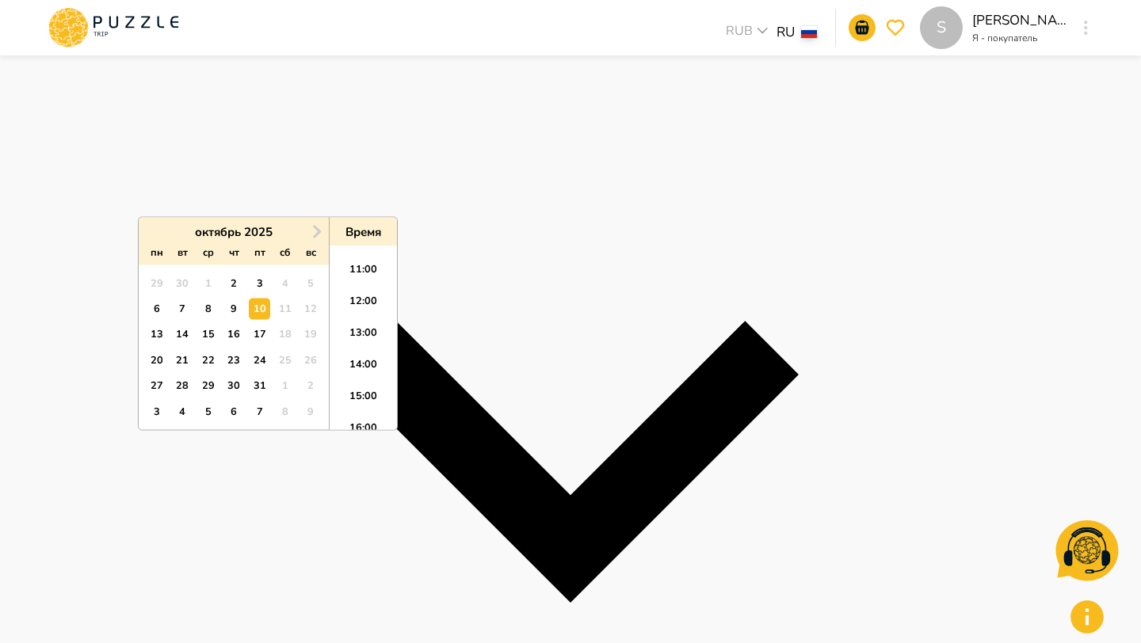
click at [357, 265] on li "11:00" at bounding box center [363, 275] width 67 height 32
type input "**********"
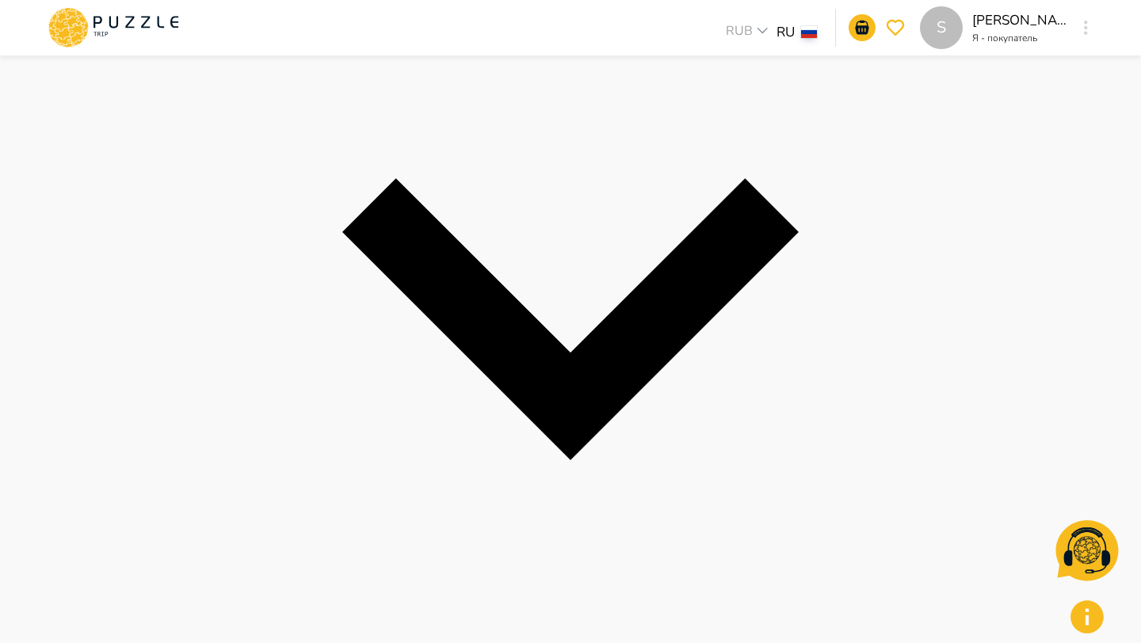
scroll to position [499, 0]
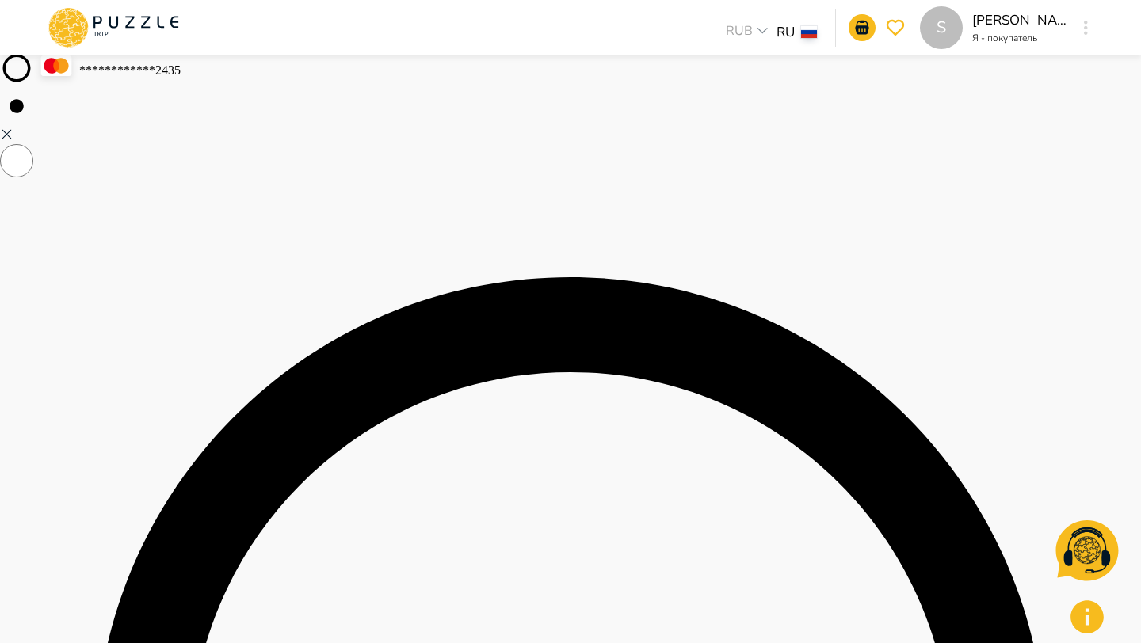
scroll to position [353, 0]
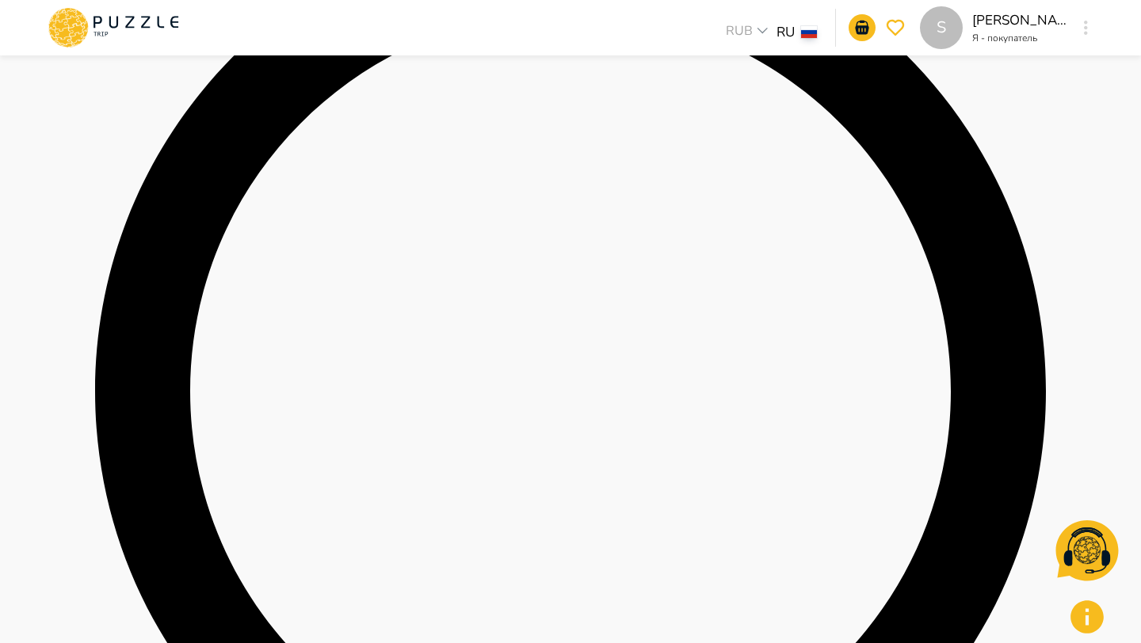
scroll to position [619, 0]
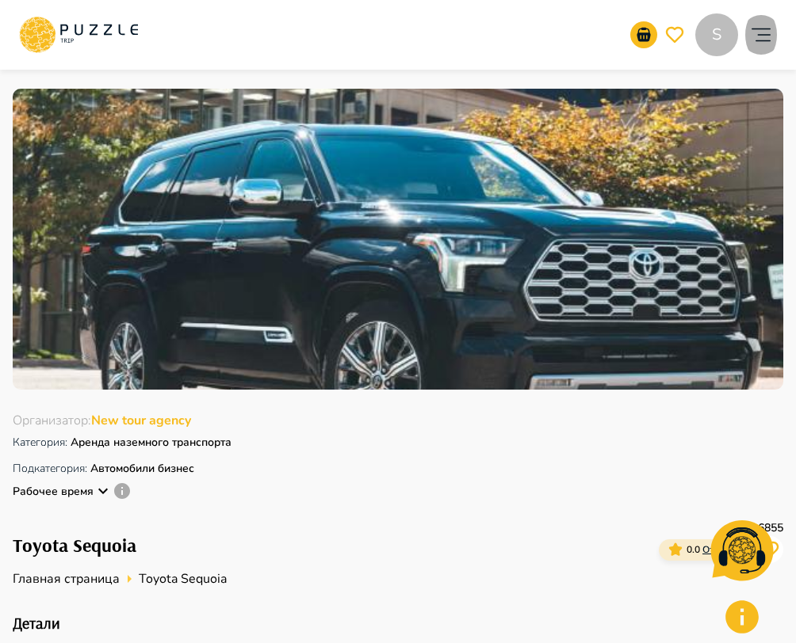
click at [754, 46] on icon "account of current user" at bounding box center [761, 35] width 32 height 32
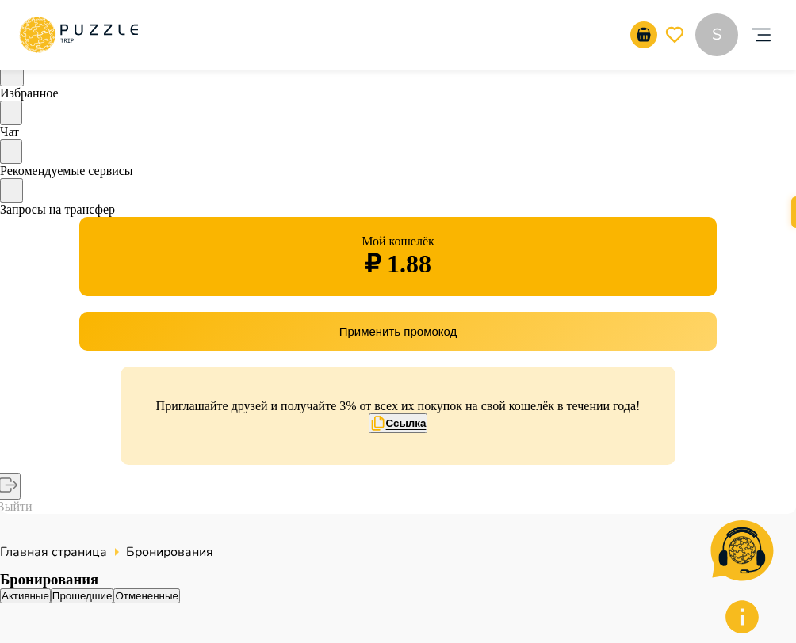
scroll to position [111, 0]
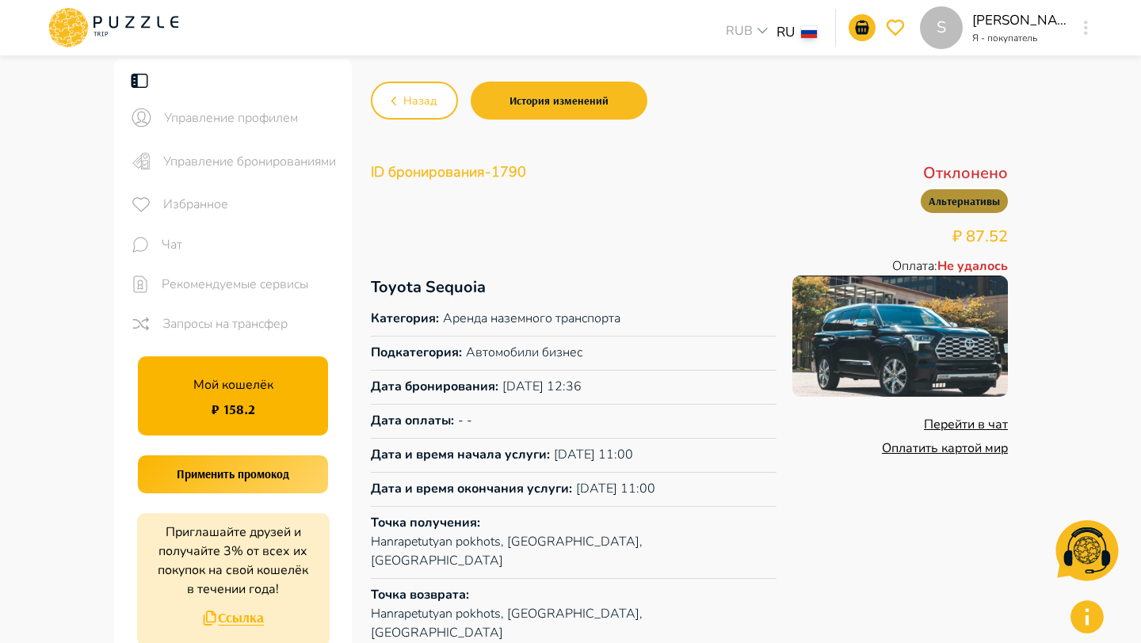
click at [795, 207] on button "Альтернативы" at bounding box center [964, 201] width 87 height 24
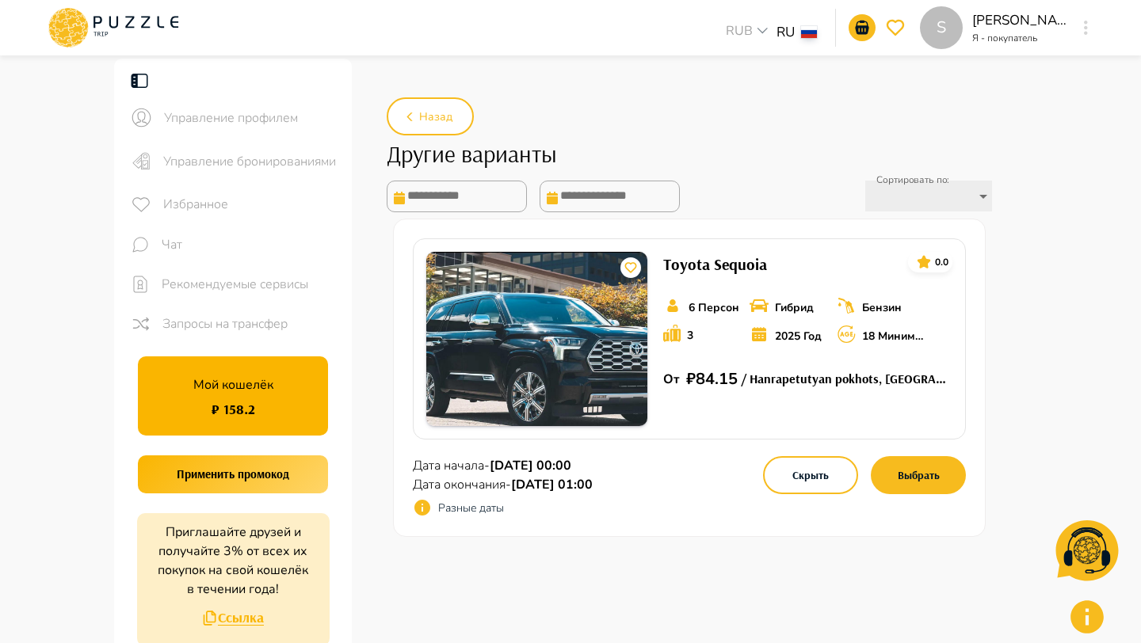
click at [471, 514] on p "Разные даты" at bounding box center [471, 508] width 66 height 17
click at [420, 511] on icon at bounding box center [422, 508] width 16 height 16
click at [795, 479] on button "Выбрать" at bounding box center [918, 475] width 95 height 38
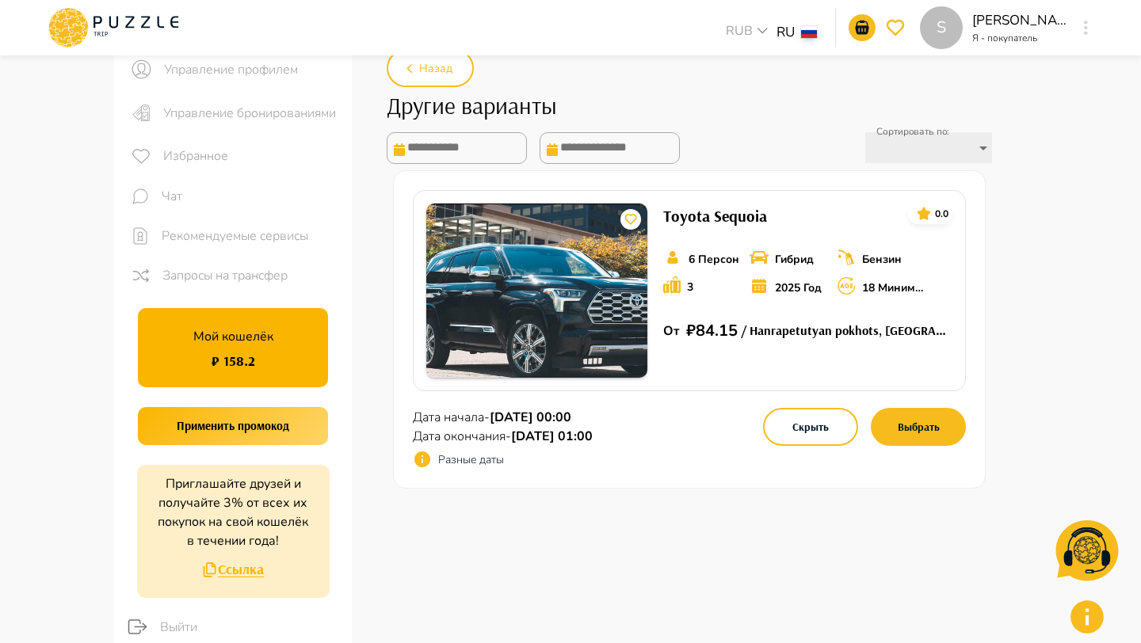
scroll to position [50, 0]
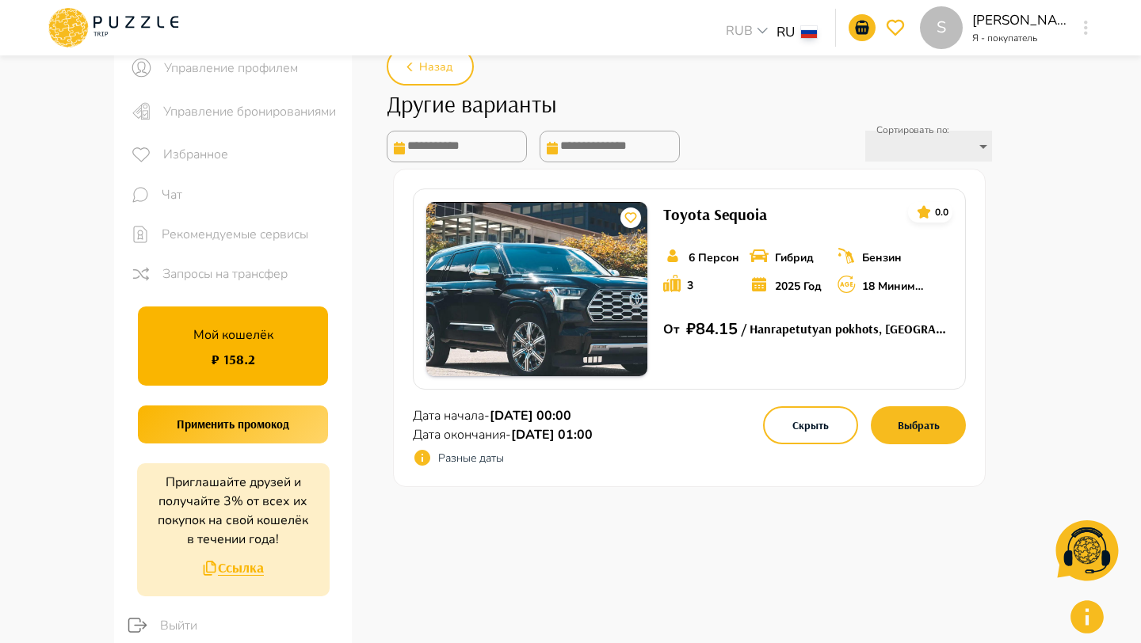
click at [422, 456] on icon at bounding box center [422, 458] width 16 height 16
click at [460, 464] on p "Разные даты" at bounding box center [471, 458] width 66 height 17
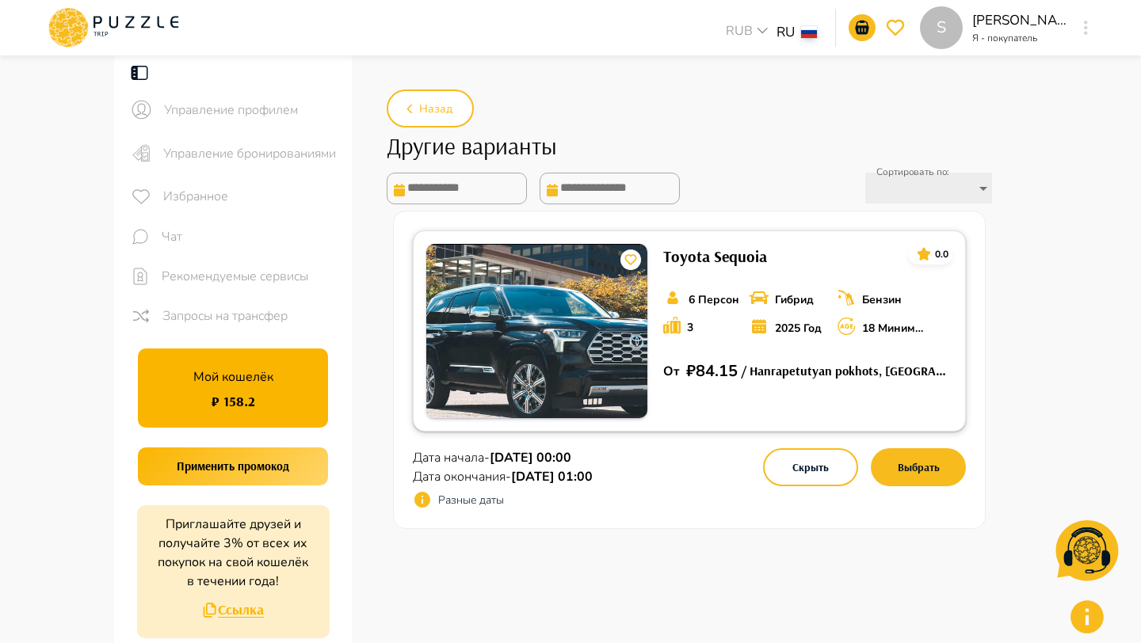
scroll to position [0, 0]
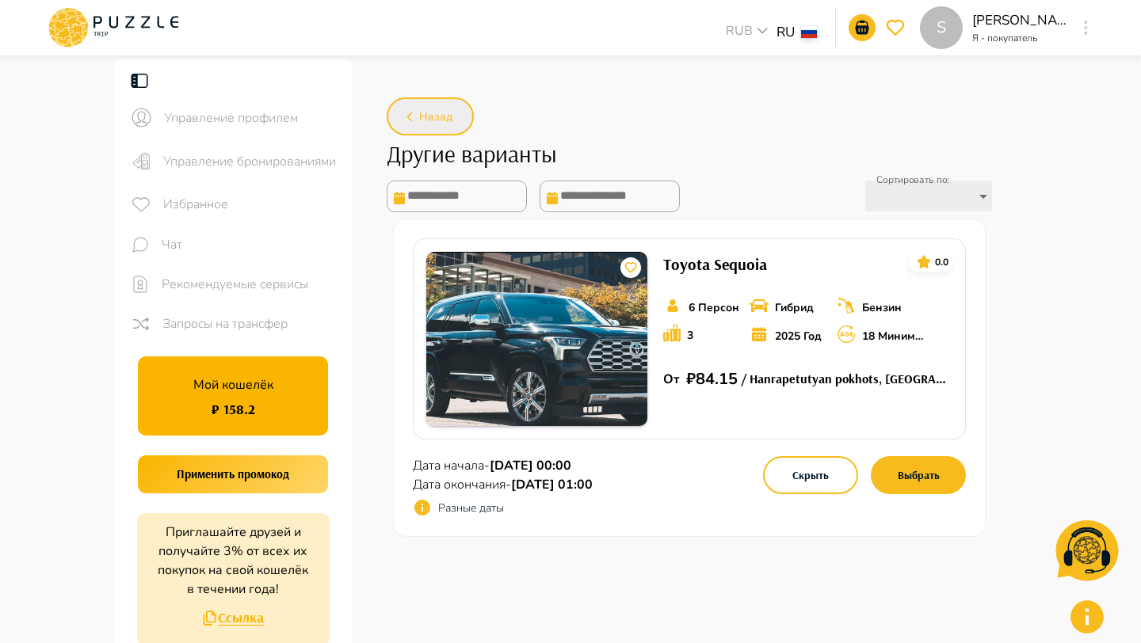
click at [433, 116] on span "Назад" at bounding box center [435, 118] width 33 height 20
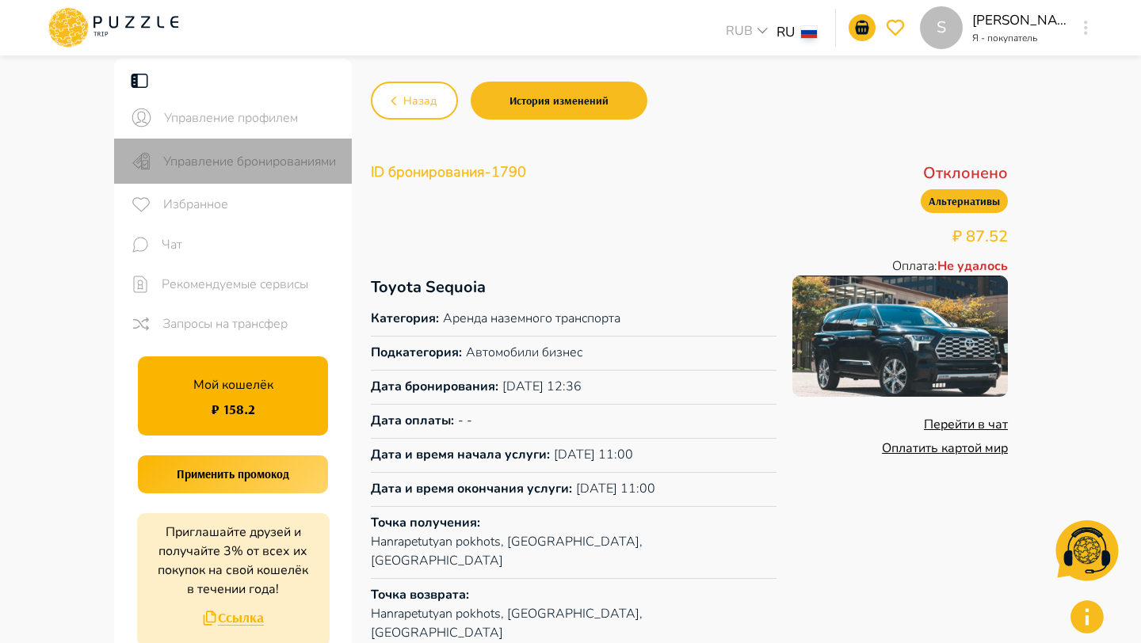
click at [232, 156] on span "Управление бронированиями" at bounding box center [251, 161] width 176 height 19
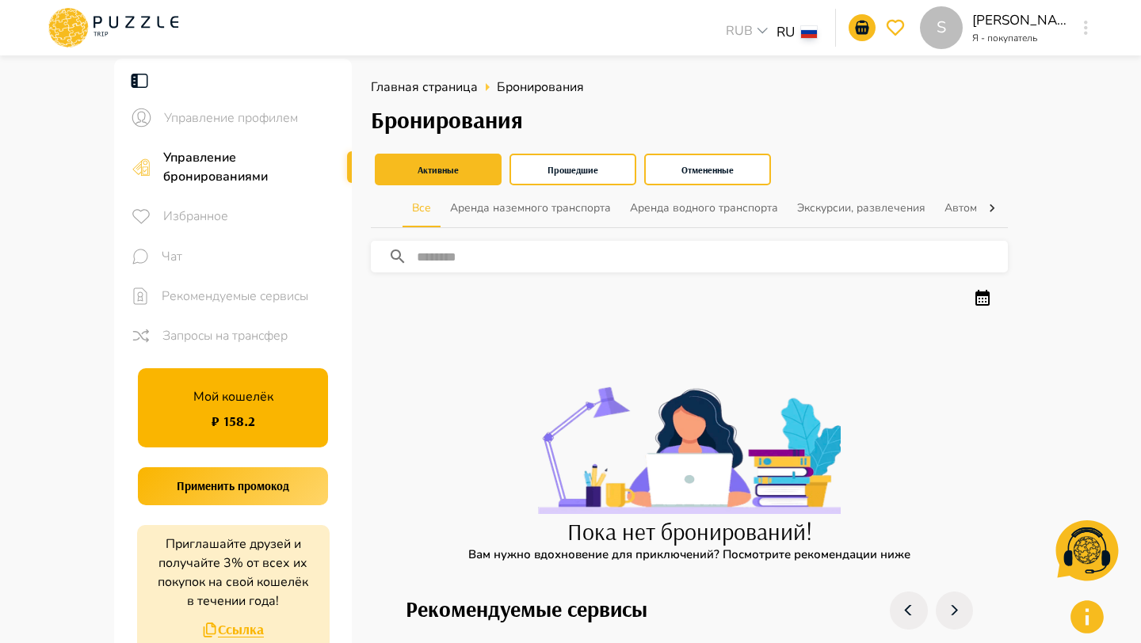
click at [153, 13] on icon at bounding box center [113, 27] width 135 height 41
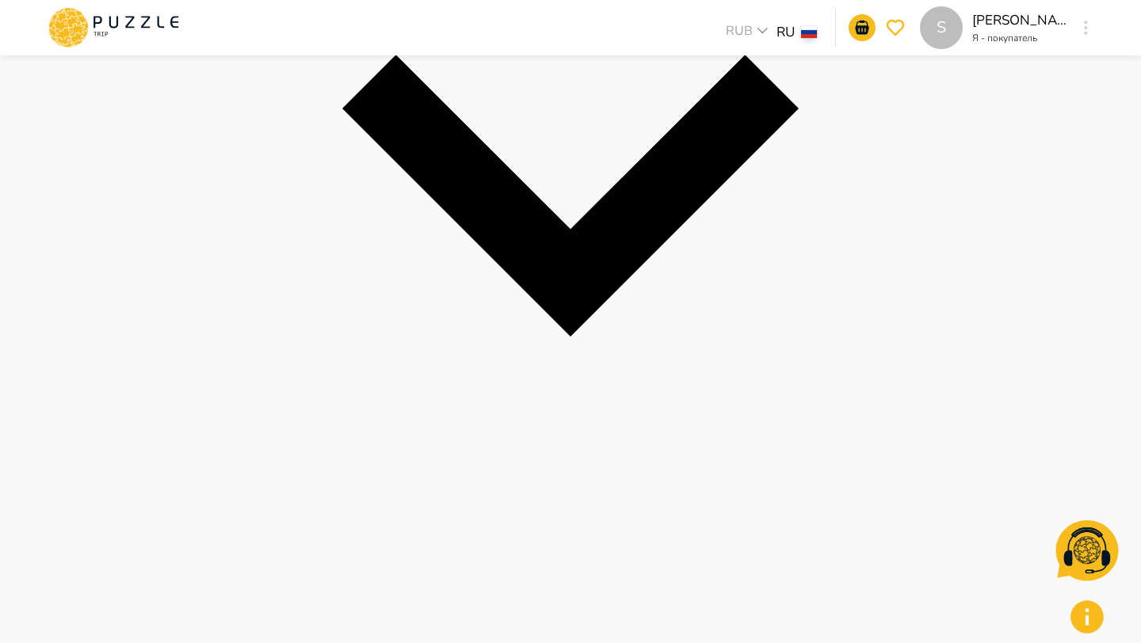
scroll to position [618, 0]
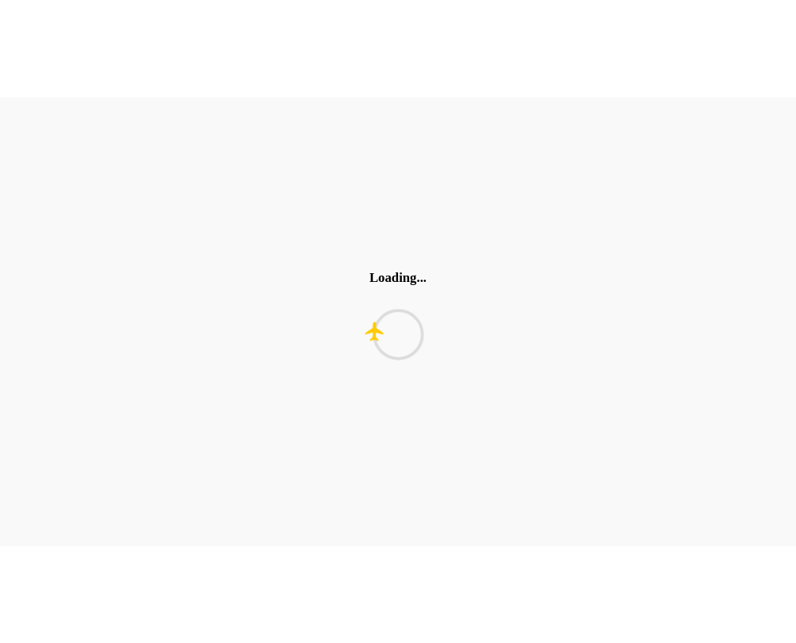
scroll to position [0, 0]
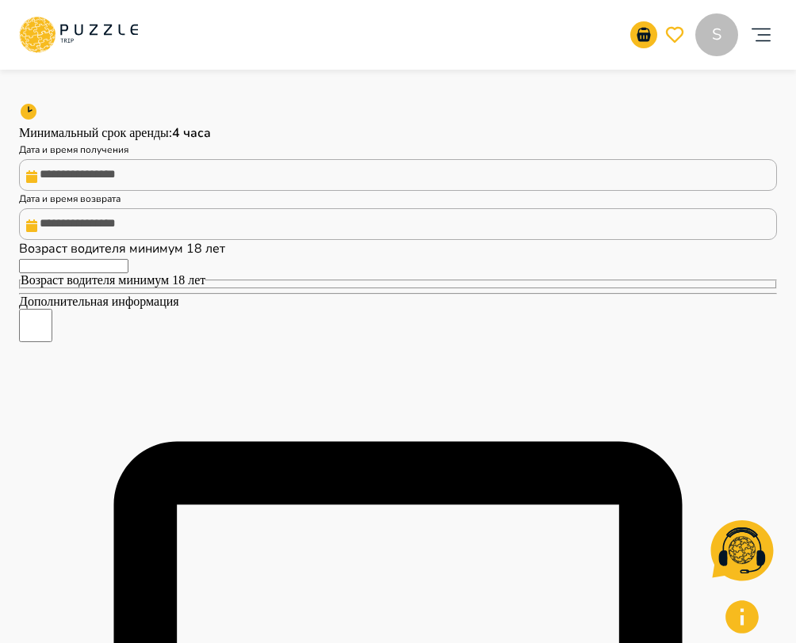
scroll to position [995, 0]
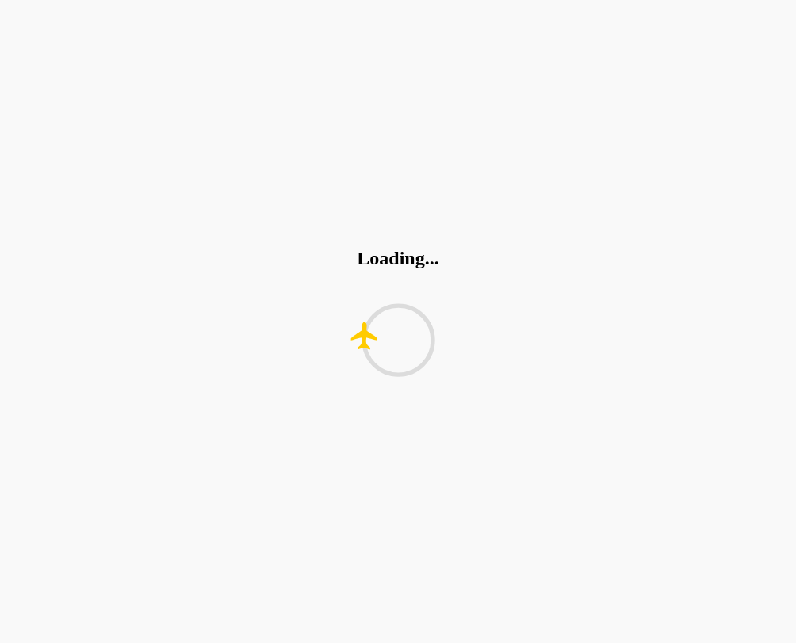
scroll to position [0, 0]
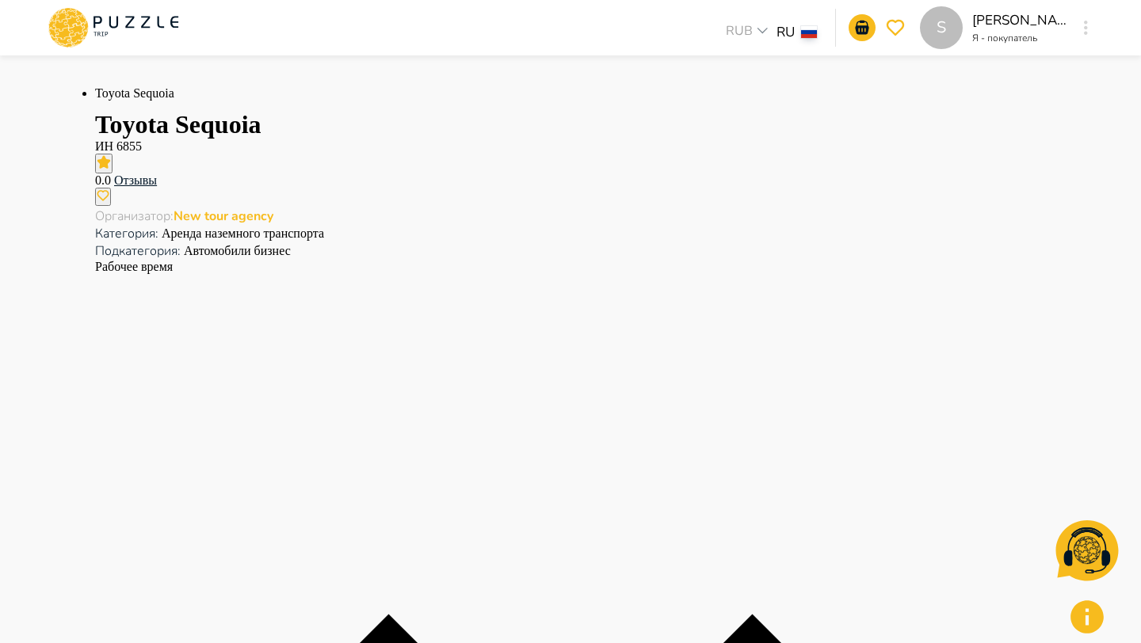
scroll to position [396, 0]
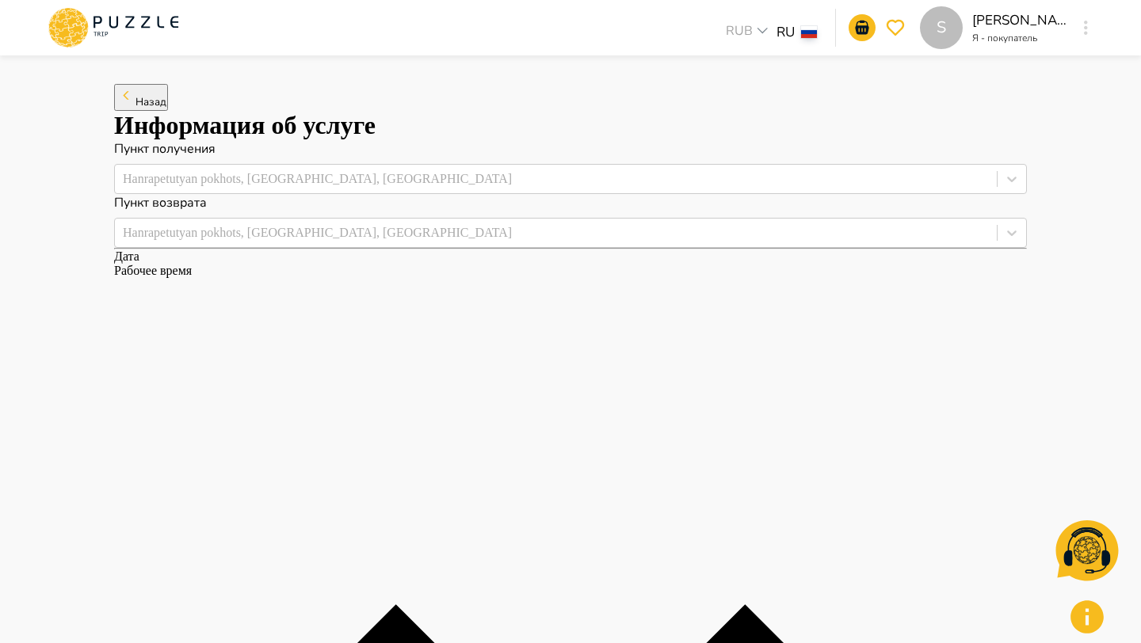
scroll to position [223, 0]
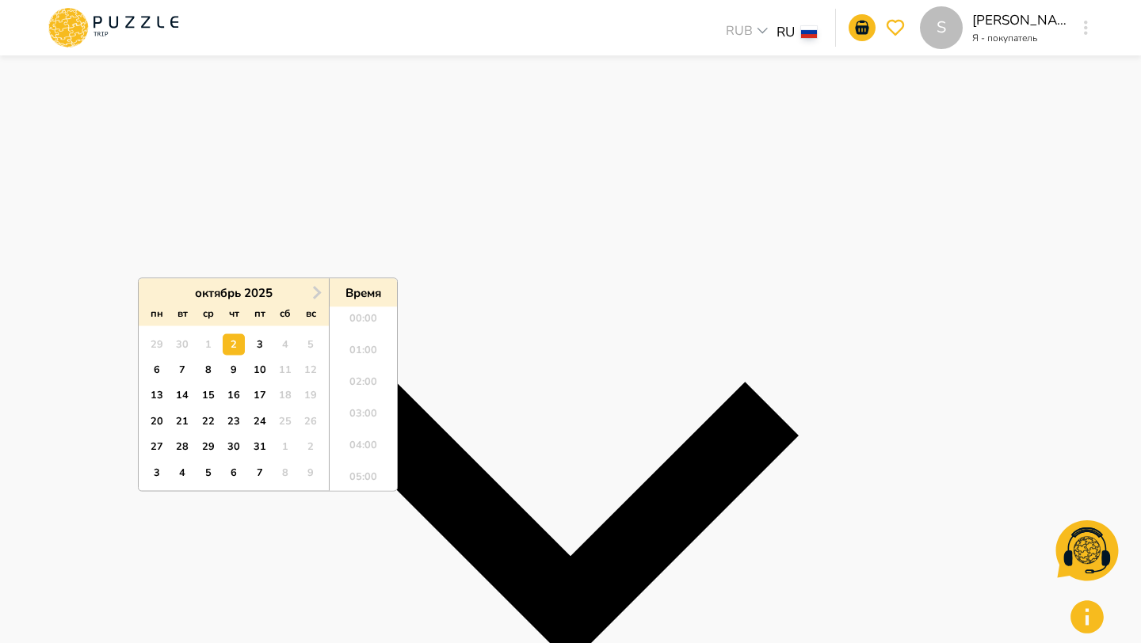
click at [184, 420] on div "21" at bounding box center [182, 420] width 21 height 21
type input "**********"
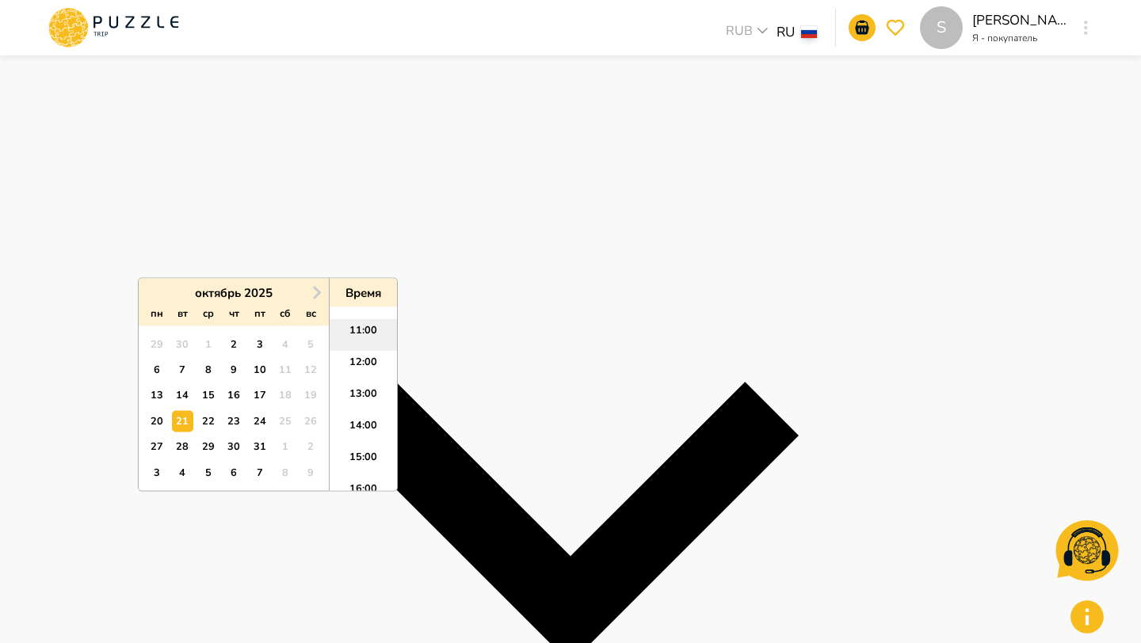
click at [365, 333] on li "11:00" at bounding box center [363, 336] width 67 height 32
type input "**********"
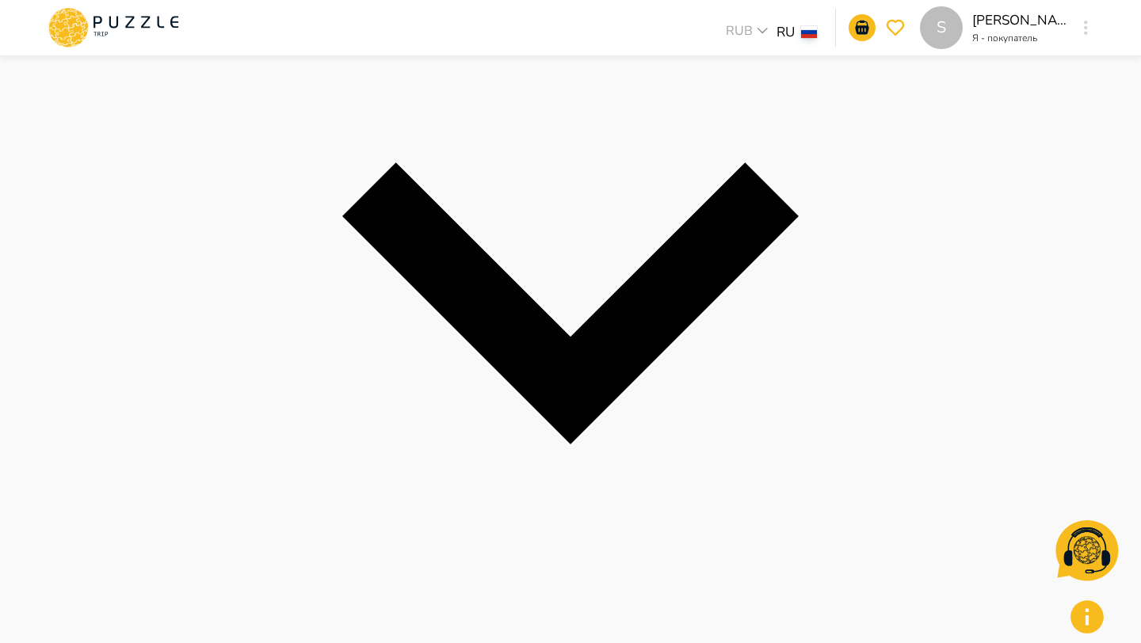
scroll to position [460, 0]
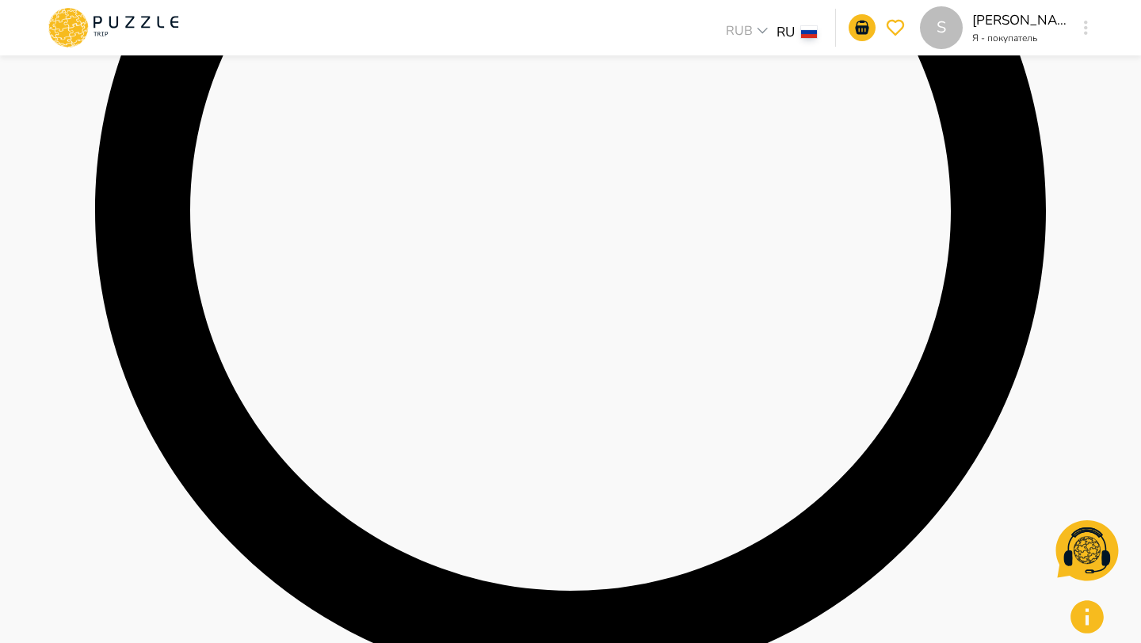
scroll to position [762, 0]
